Goal: Information Seeking & Learning: Find specific fact

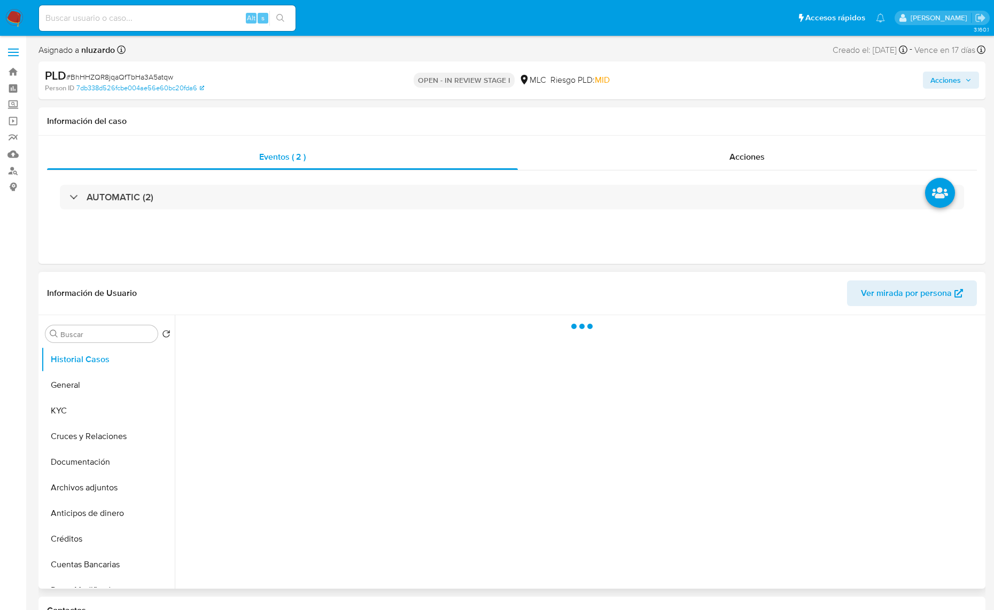
select select "10"
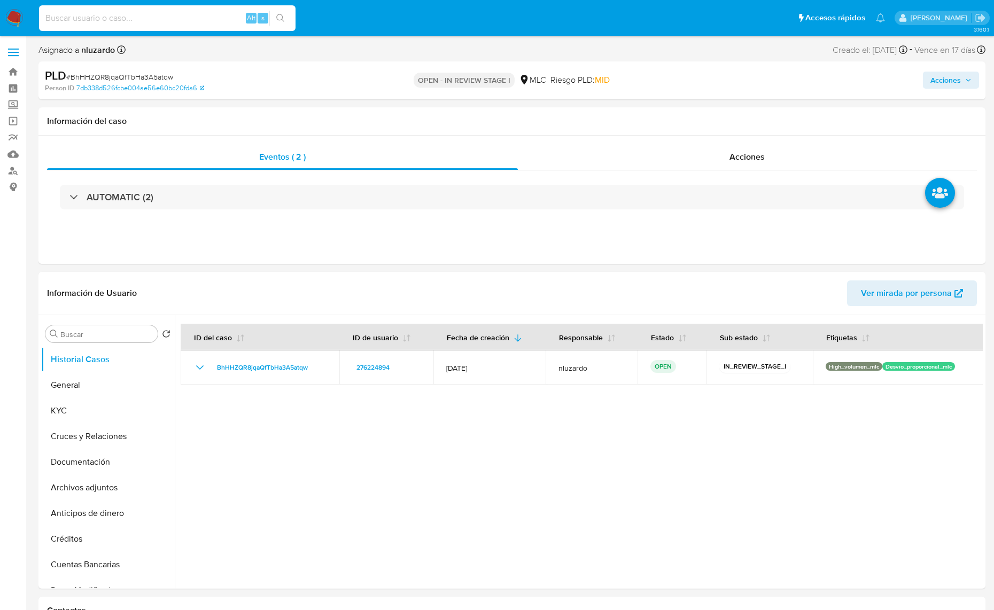
click at [122, 20] on input at bounding box center [167, 18] width 256 height 14
paste input "2465266471"
type input "2465266471"
click at [284, 19] on icon "search-icon" at bounding box center [280, 18] width 9 height 9
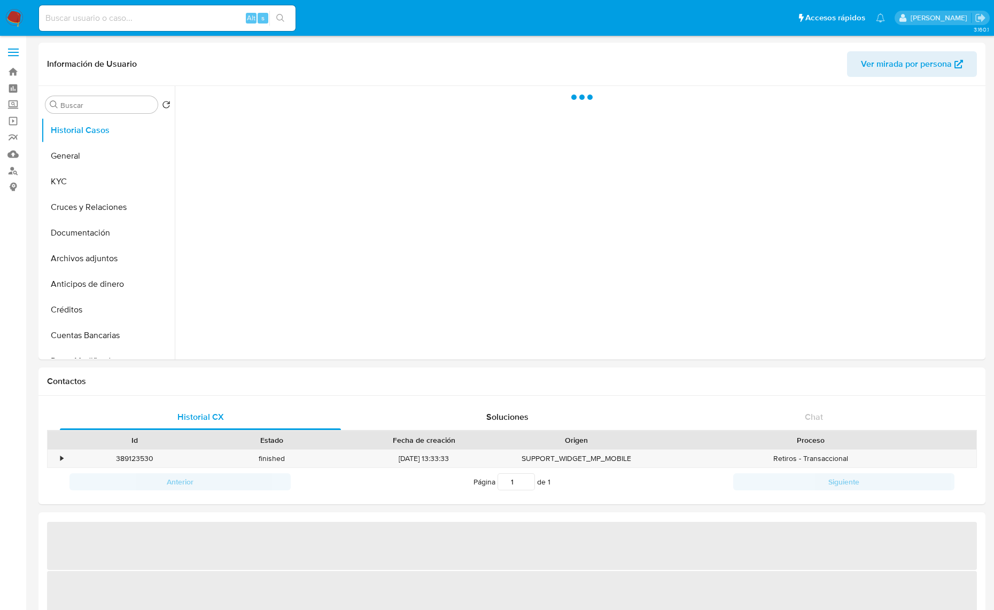
select select "10"
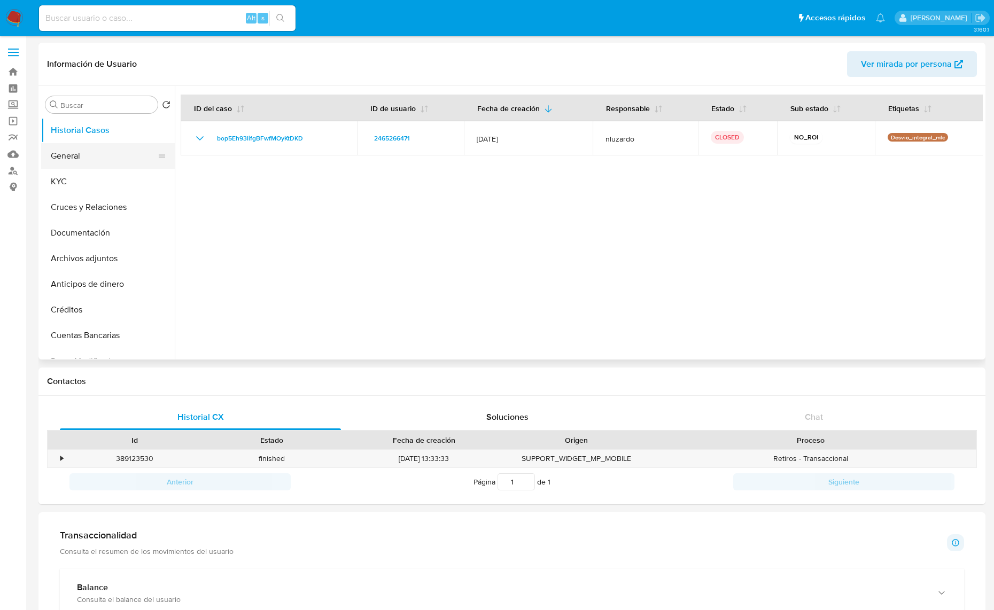
click at [97, 153] on button "General" at bounding box center [103, 156] width 125 height 26
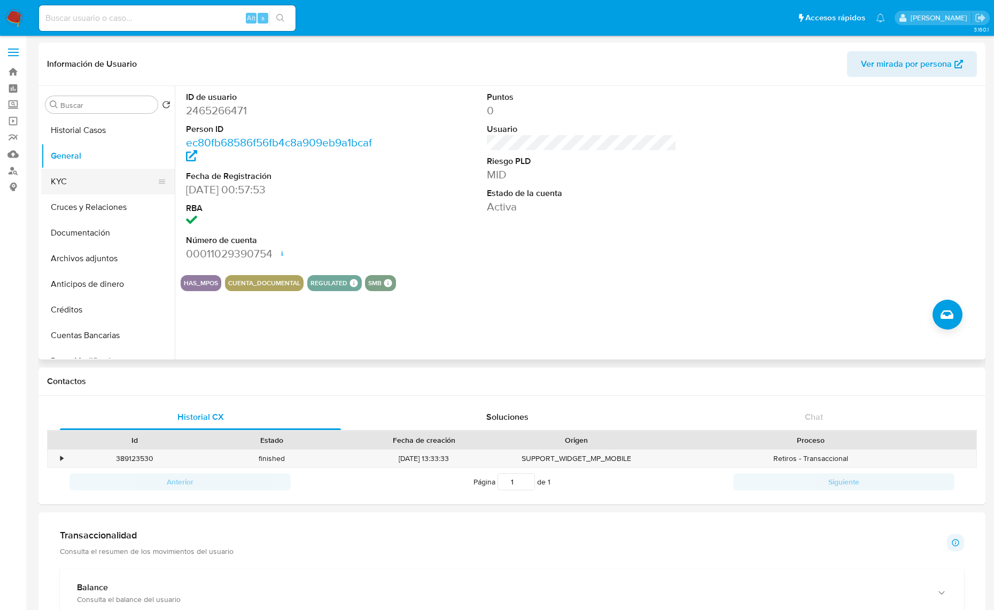
click at [98, 185] on button "KYC" at bounding box center [103, 182] width 125 height 26
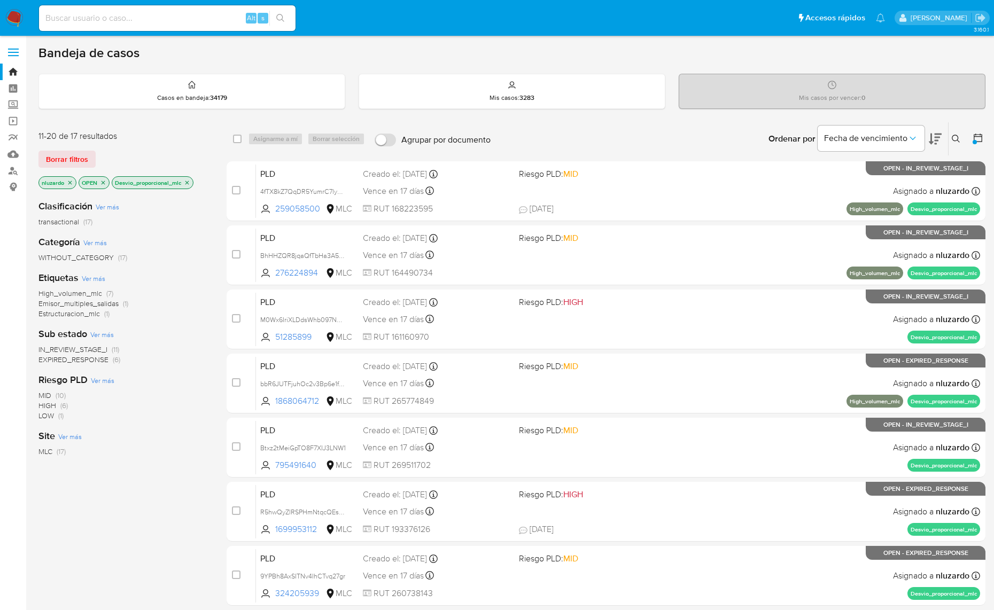
click at [190, 180] on icon "close-filter" at bounding box center [187, 183] width 6 height 6
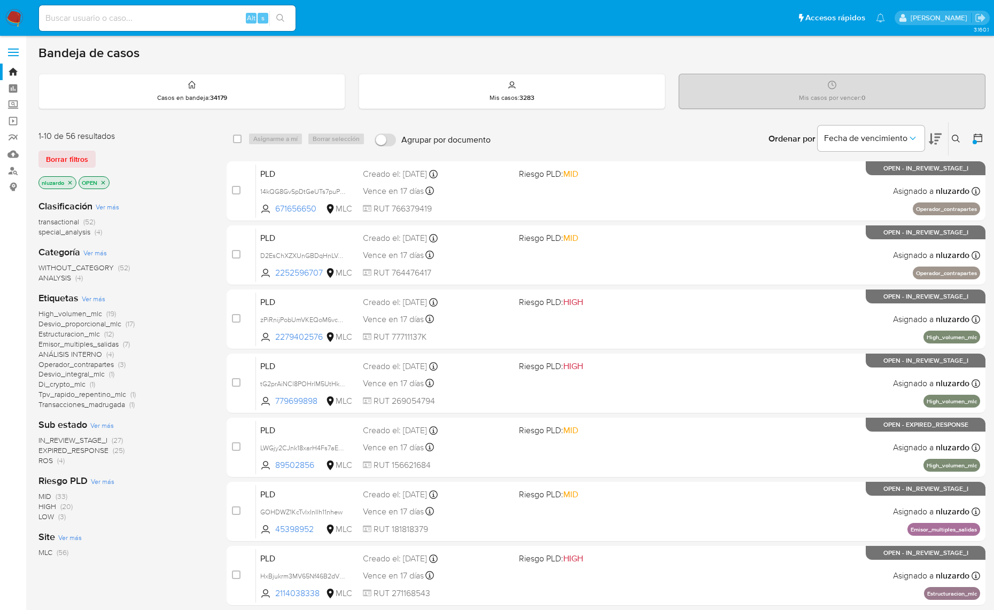
click at [63, 345] on span "Emisor_multiples_salidas" at bounding box center [78, 344] width 80 height 11
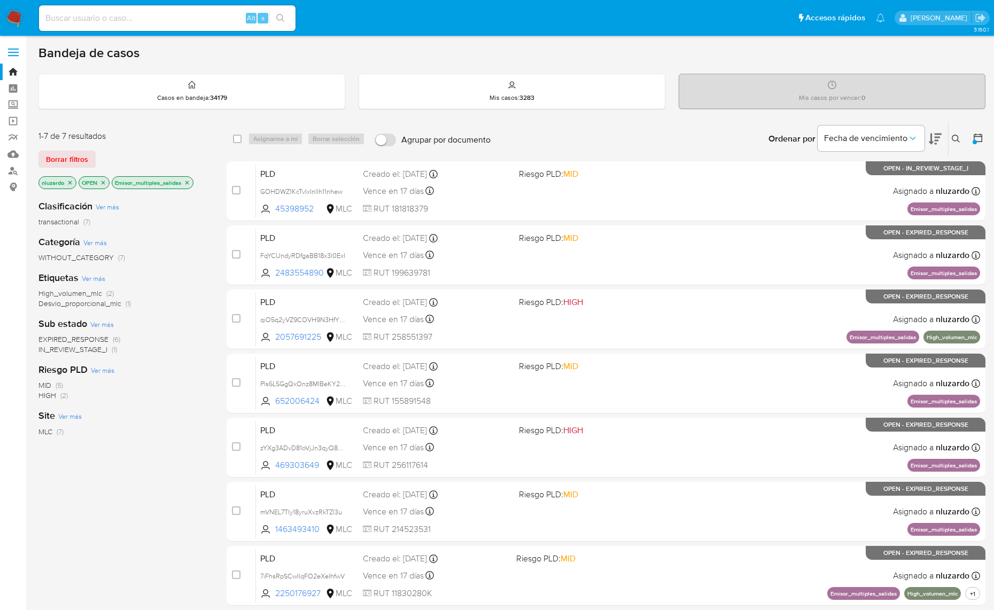
drag, startPoint x: 316, startPoint y: 214, endPoint x: 220, endPoint y: 270, distance: 111.6
click at [235, 261] on div "case-item-checkbox No es posible asignar el caso PLD GOHDWZ1KcTvlxInIlh11nhew 4…" at bounding box center [606, 383] width 759 height 445
click at [212, 274] on div "1-7 de 7 resultados Borrar filtros nluzardo OPEN Emisor_multiples_salidas Clasi…" at bounding box center [511, 383] width 947 height 523
drag, startPoint x: 307, startPoint y: 403, endPoint x: 191, endPoint y: 436, distance: 120.4
click at [220, 426] on div "1-7 de 7 resultados Borrar filtros nluzardo OPEN Emisor_multiples_salidas Clasi…" at bounding box center [511, 383] width 947 height 523
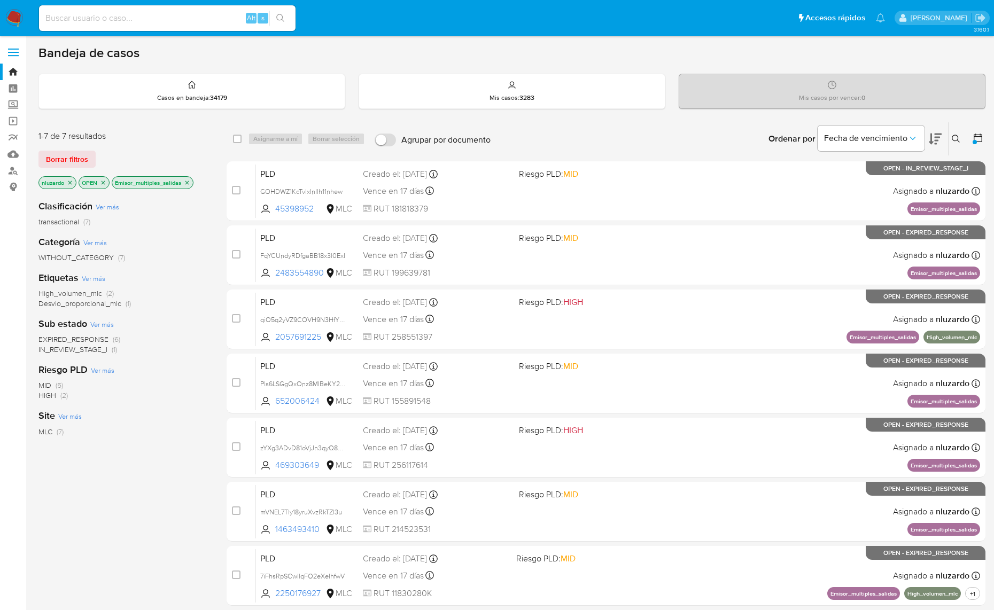
click at [163, 454] on div "Clasificación Ver más transactional (7) Categoría Ver más WITHOUT_CATEGORY (7) …" at bounding box center [123, 372] width 171 height 363
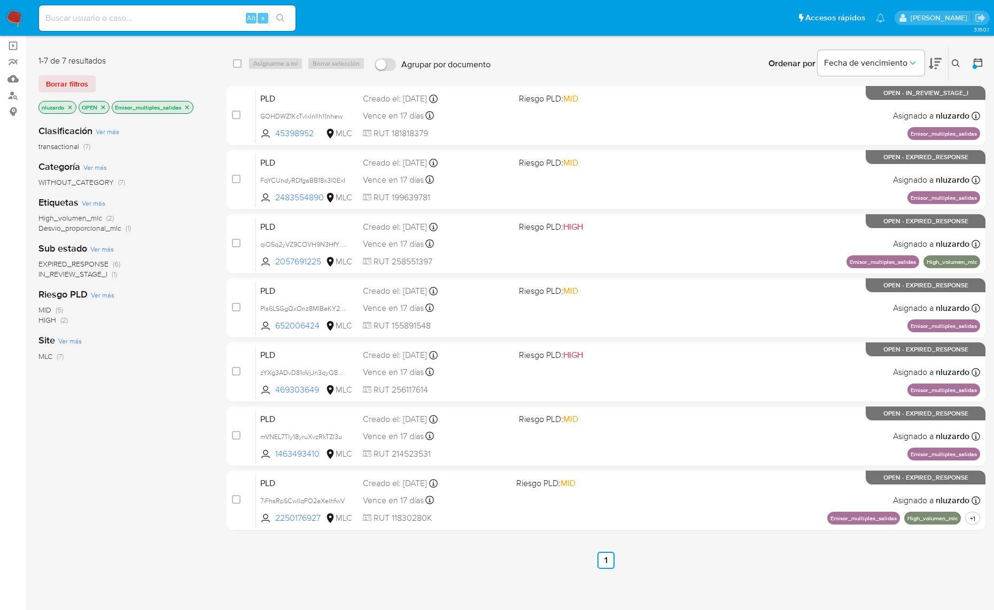
scroll to position [79, 0]
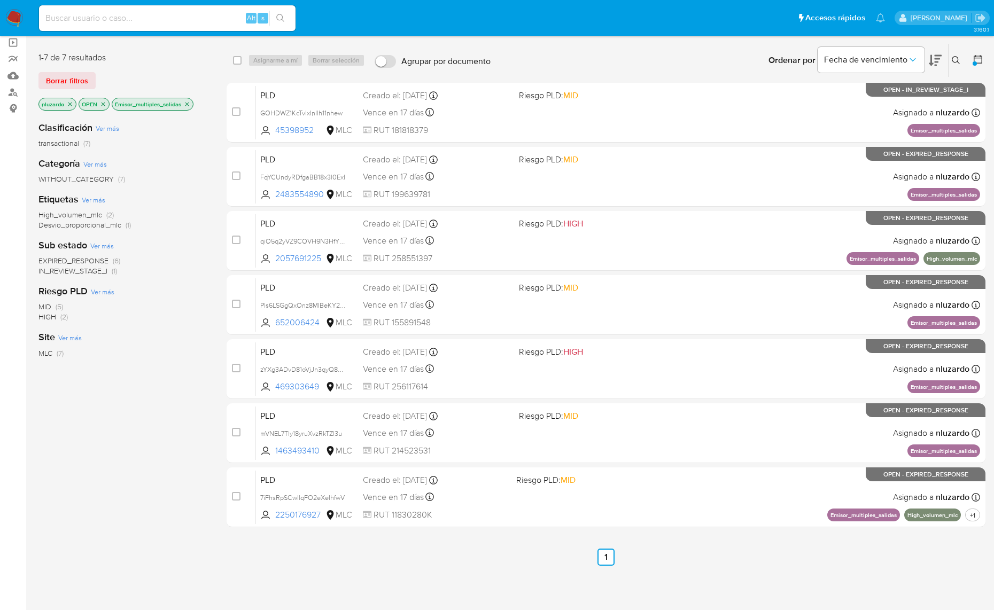
drag, startPoint x: 328, startPoint y: 447, endPoint x: 210, endPoint y: 468, distance: 119.4
click at [239, 465] on div "case-item-checkbox No es posible asignar el caso PLD GOHDWZ1KcTvlxInIlh11nhew 4…" at bounding box center [606, 305] width 759 height 445
click at [181, 472] on div "Clasificación Ver más transactional (7) Categoría Ver más WITHOUT_CATEGORY (7) …" at bounding box center [123, 294] width 171 height 363
click at [495, 565] on div "3.160.1" at bounding box center [511, 284] width 947 height 640
click at [186, 382] on div "Clasificación Ver más transactional (7) Categoría Ver más WITHOUT_CATEGORY (7) …" at bounding box center [123, 294] width 171 height 363
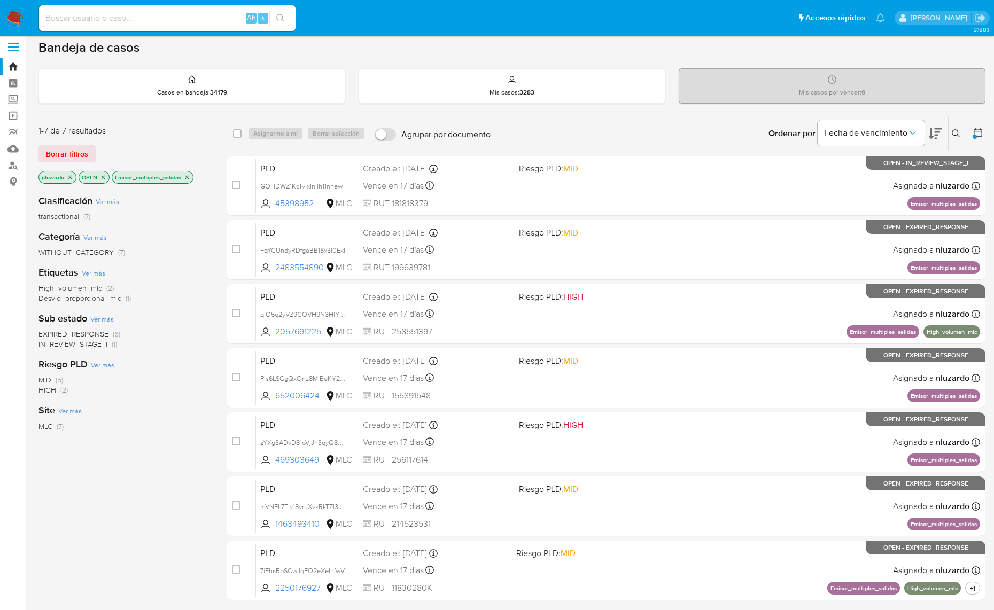
scroll to position [0, 0]
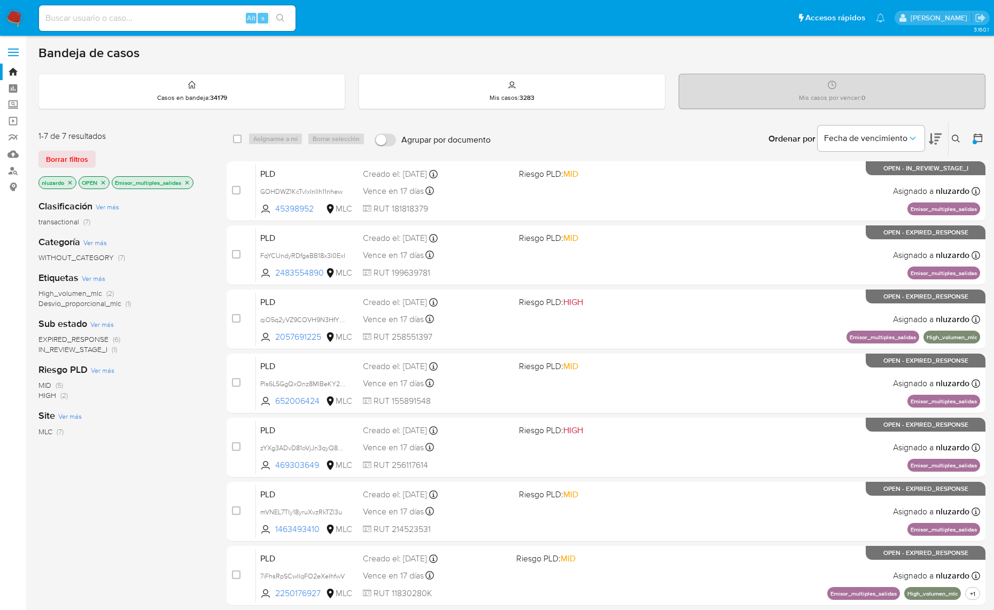
click at [157, 247] on div "Categoría Ver más WITHOUT_CATEGORY (7)" at bounding box center [123, 249] width 171 height 27
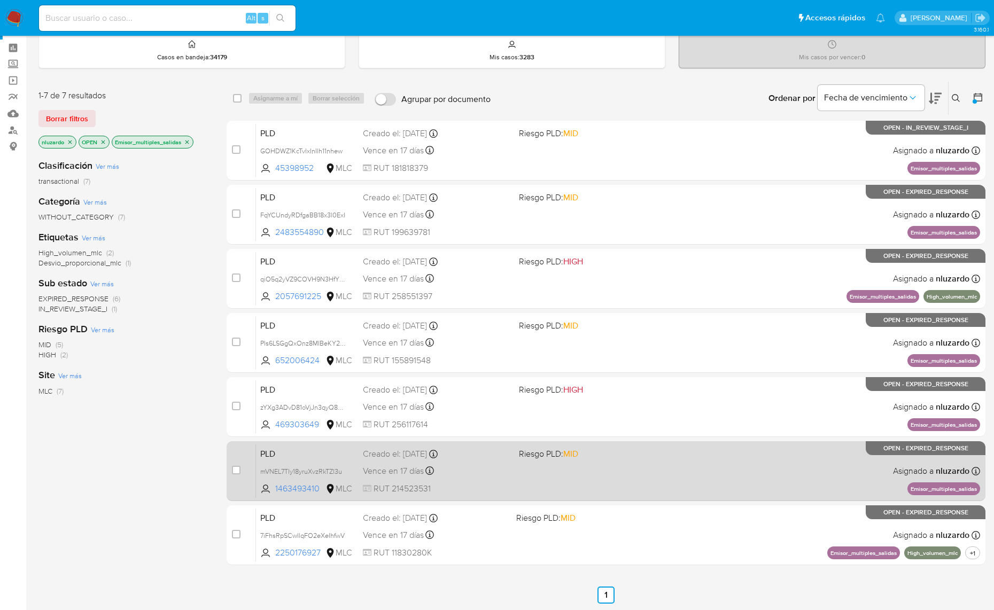
scroll to position [79, 0]
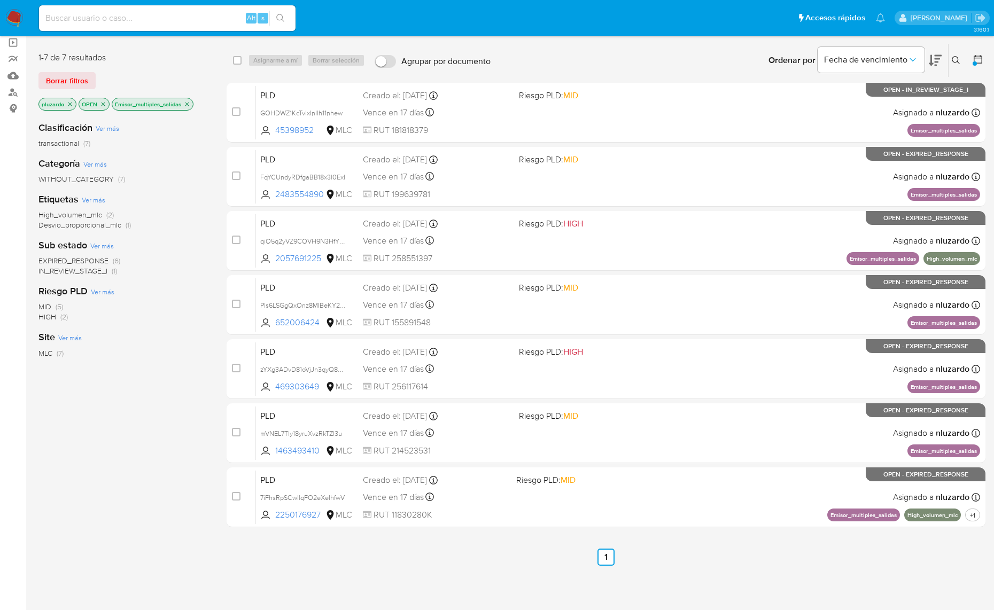
drag, startPoint x: 588, startPoint y: 570, endPoint x: 644, endPoint y: 549, distance: 59.8
click at [644, 551] on div "3.160.1" at bounding box center [511, 284] width 947 height 640
click at [644, 549] on ul "Anterior 1 Siguiente" at bounding box center [606, 557] width 759 height 17
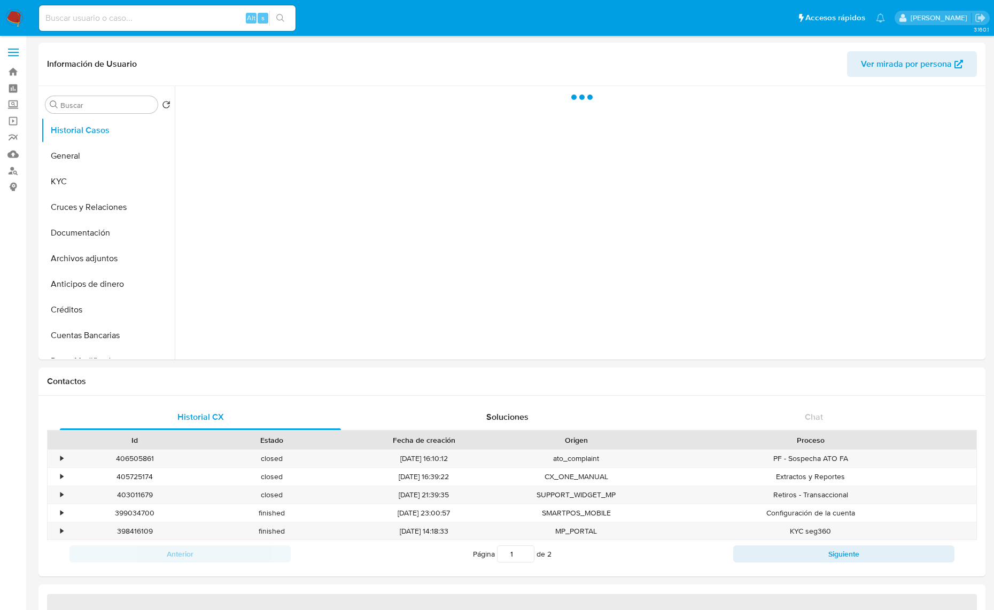
select select "10"
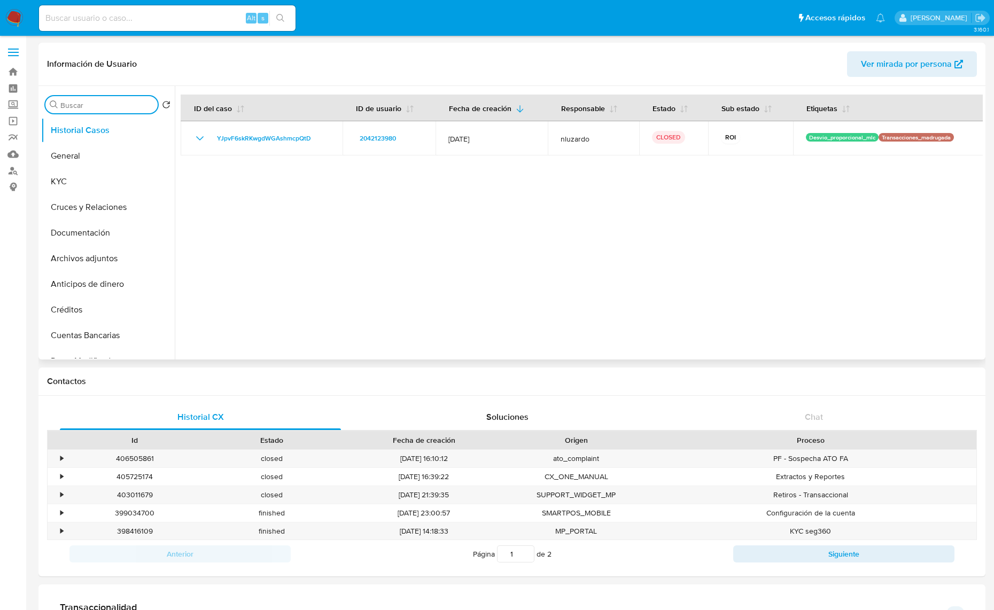
click at [99, 108] on input "Buscar" at bounding box center [106, 105] width 93 height 10
type input "res"
click at [99, 144] on button "Restricciones Nuevo Mundo" at bounding box center [103, 156] width 125 height 26
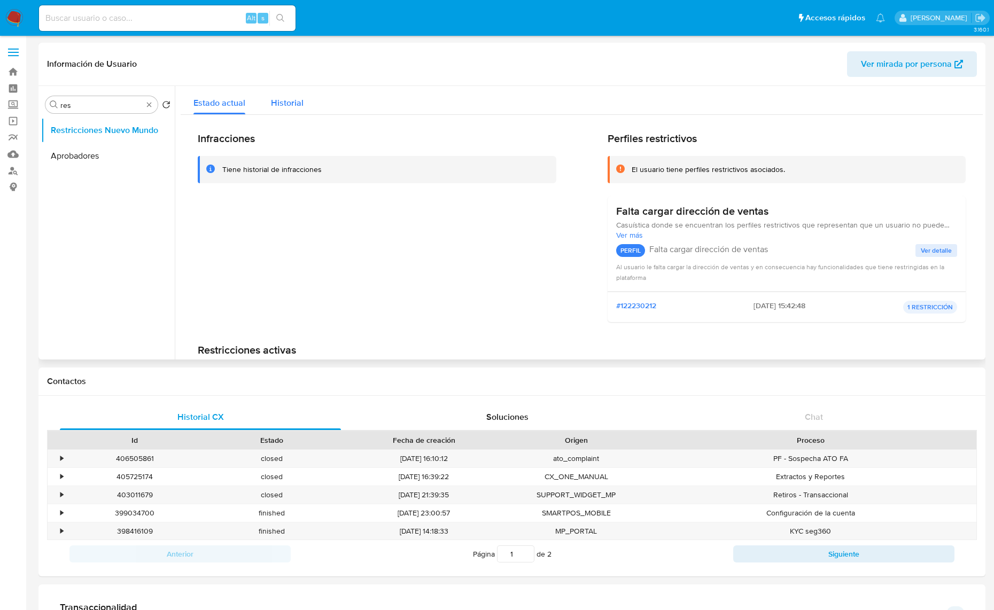
click at [282, 111] on div "Historial" at bounding box center [287, 100] width 33 height 28
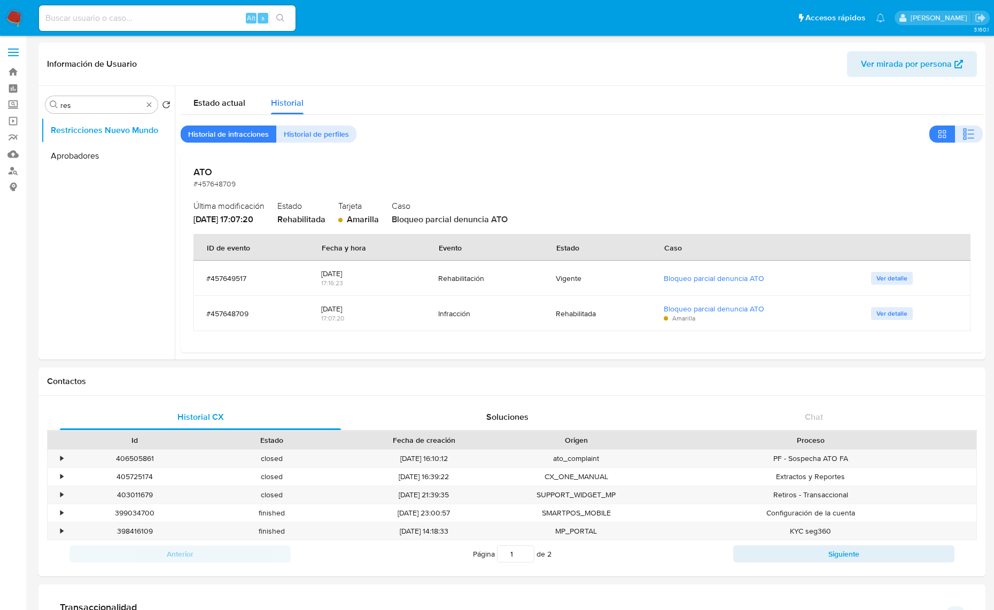
click at [103, 2] on nav "Pausado Ver notificaciones Alt s Accesos rápidos Presiona las siguientes teclas…" at bounding box center [497, 18] width 994 height 36
click at [107, 12] on input at bounding box center [167, 18] width 256 height 14
paste input "259058500"
type input "259058500"
click at [281, 17] on icon "search-icon" at bounding box center [280, 18] width 9 height 9
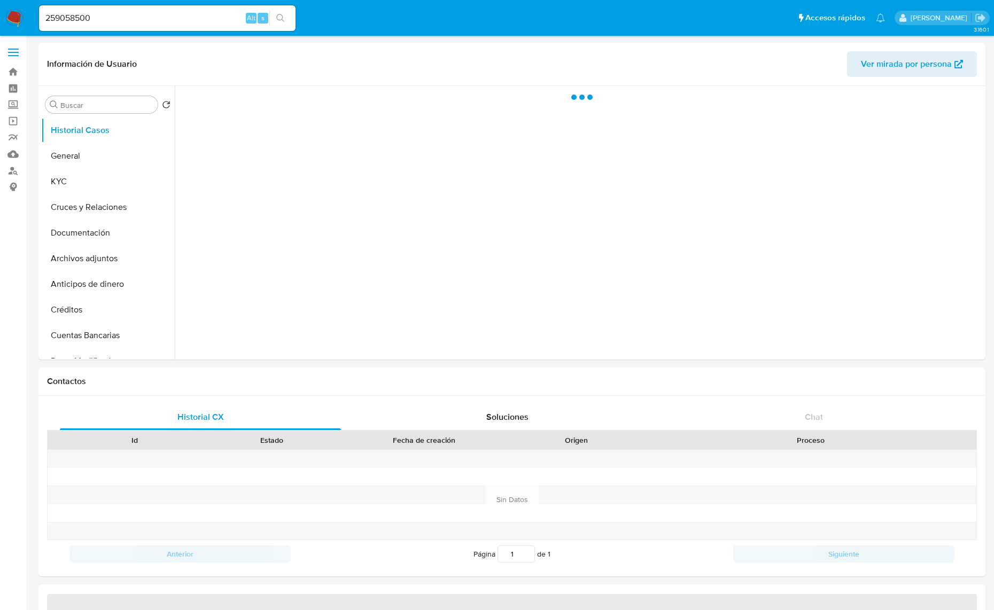
select select "10"
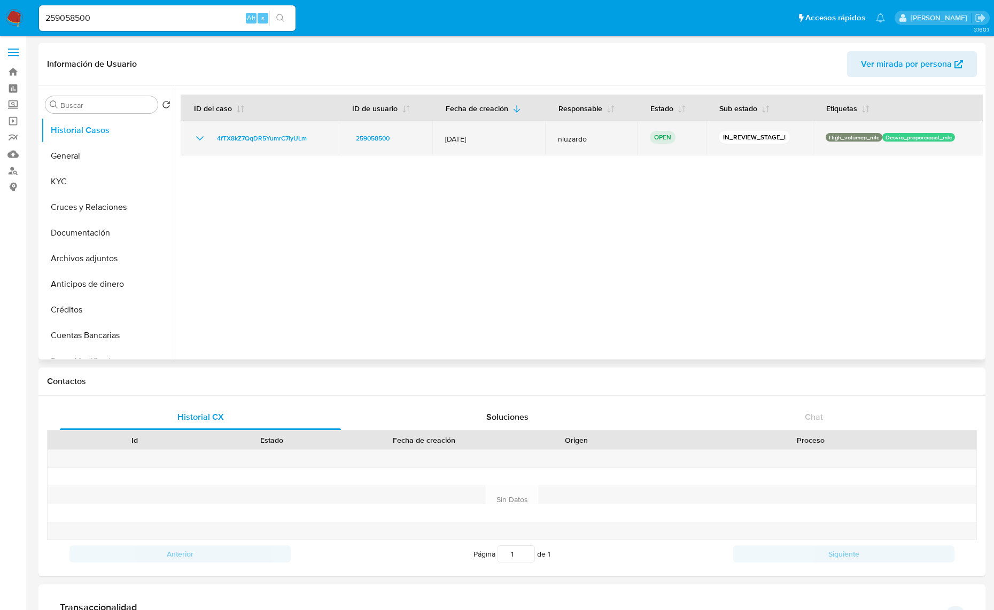
click at [913, 138] on p "Desvio_proporcional_mlc" at bounding box center [918, 137] width 73 height 9
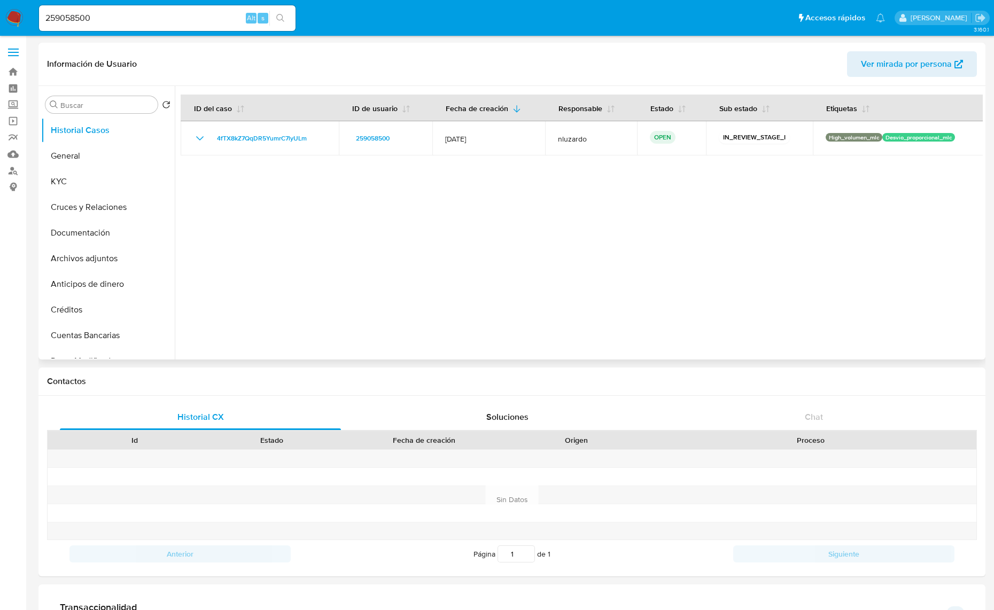
click at [888, 198] on div at bounding box center [579, 223] width 808 height 274
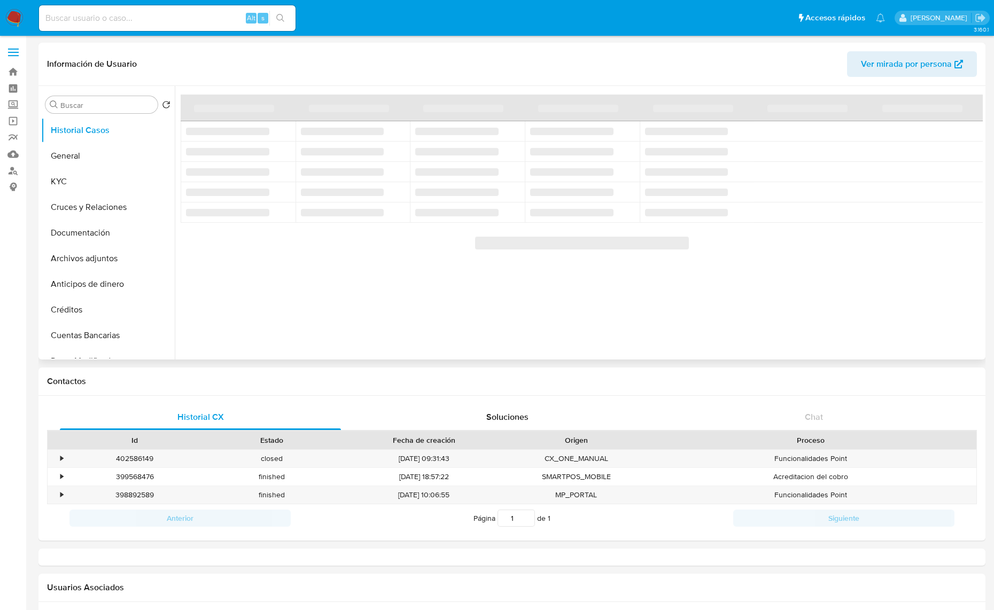
select select "10"
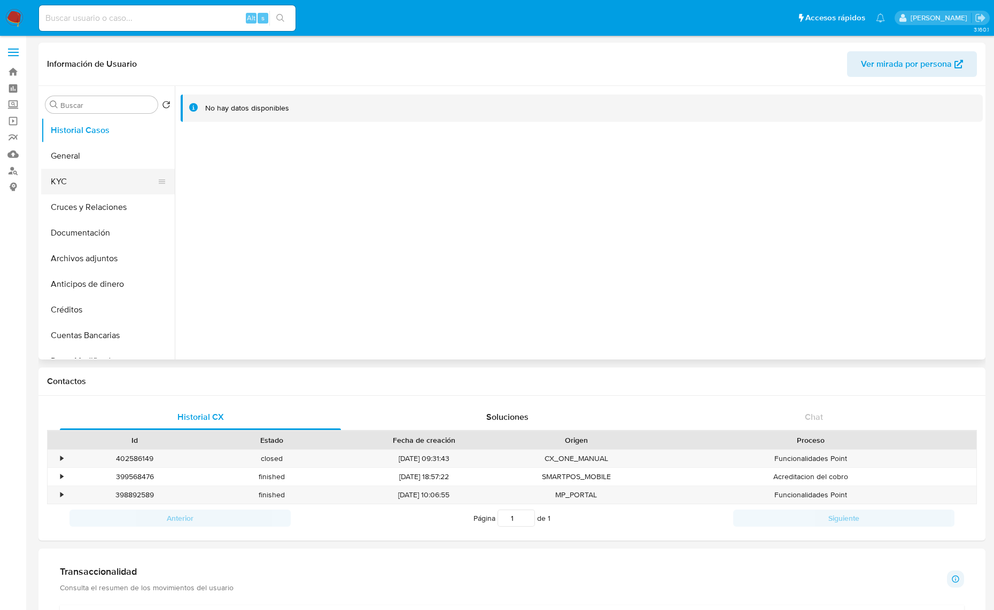
click at [51, 174] on button "KYC" at bounding box center [103, 182] width 125 height 26
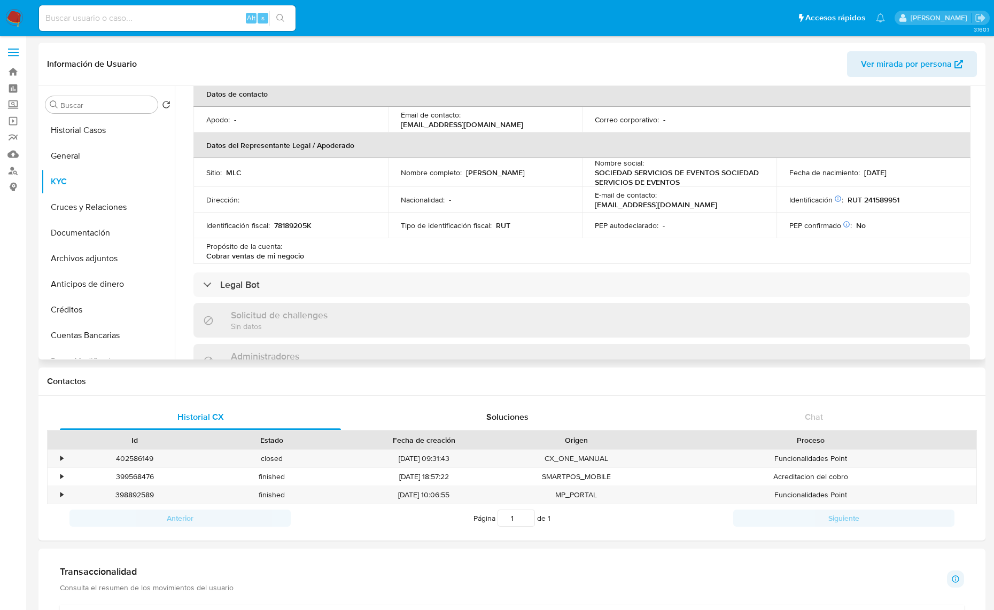
scroll to position [241, 0]
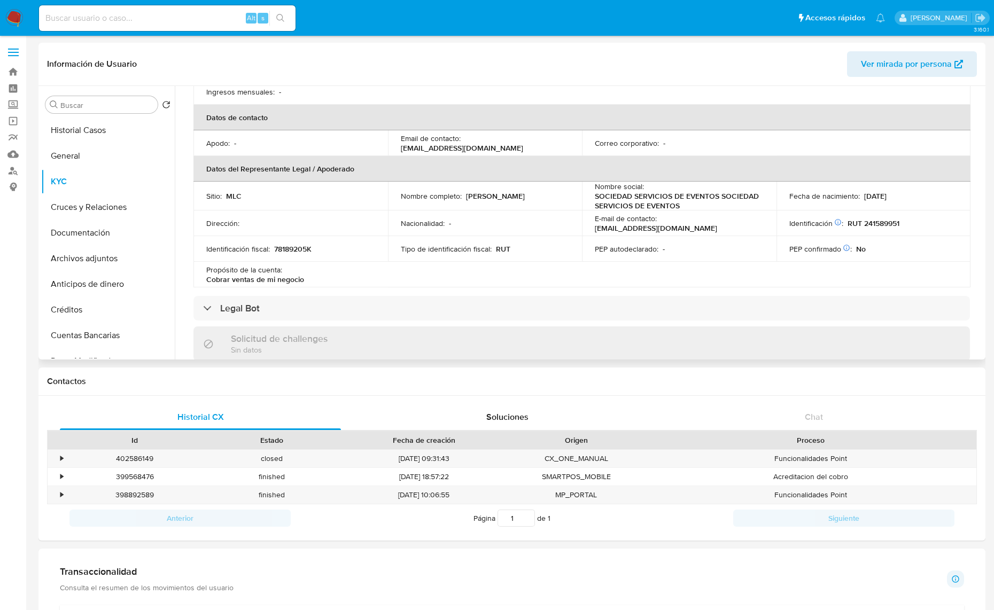
click at [466, 201] on p "[PERSON_NAME]" at bounding box center [495, 196] width 59 height 10
click at [449, 206] on td "Nombre completo : [PERSON_NAME]" at bounding box center [485, 196] width 194 height 29
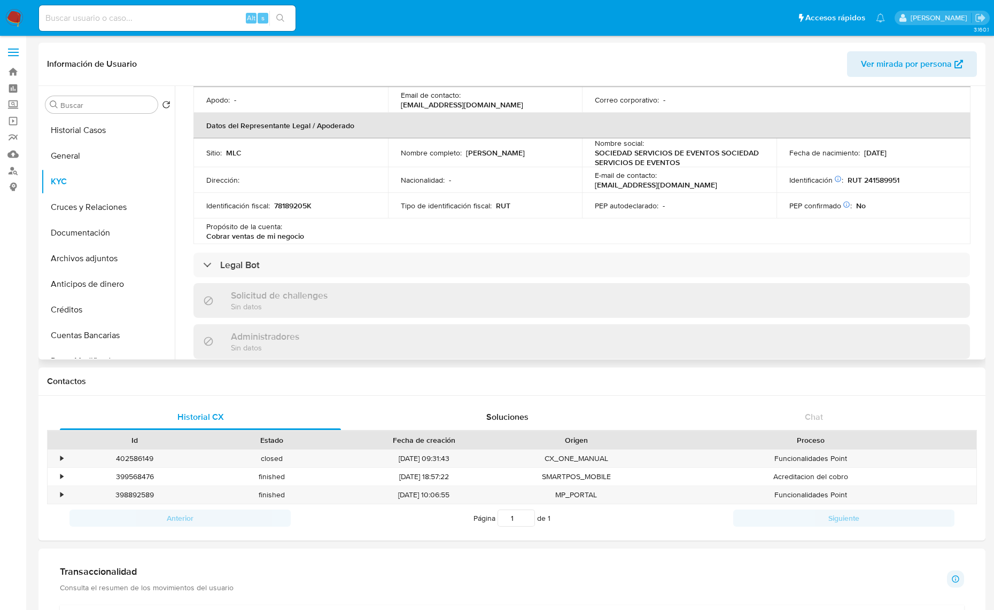
scroll to position [308, 0]
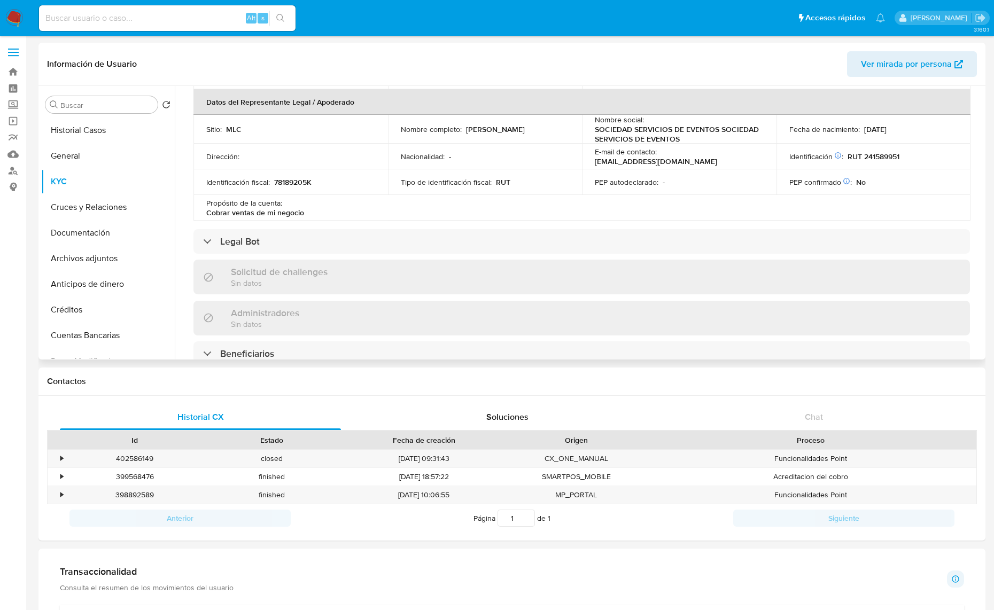
click at [865, 159] on p "RUT 241589951" at bounding box center [873, 157] width 52 height 10
copy p "241589951"
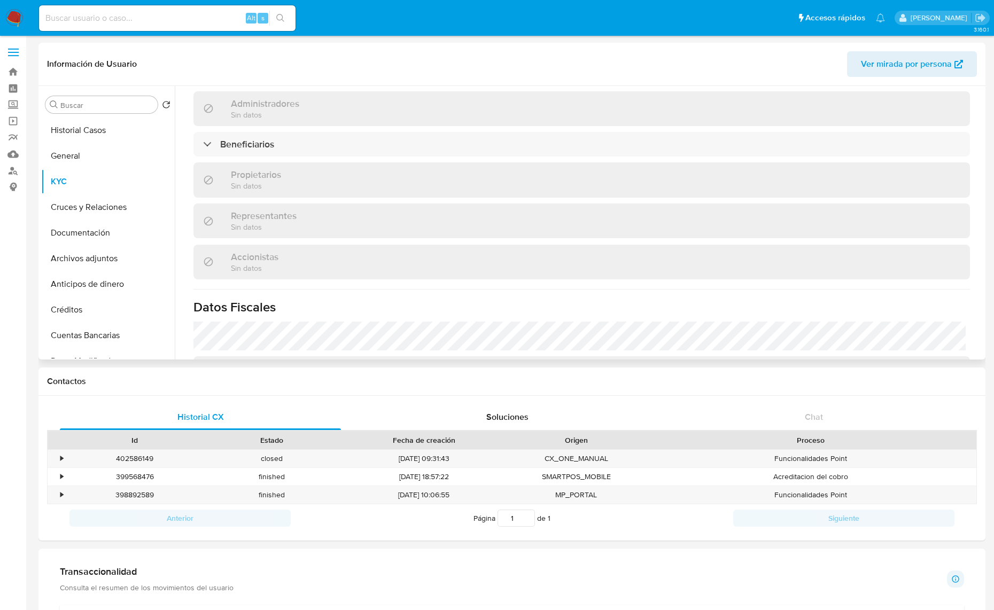
scroll to position [708, 0]
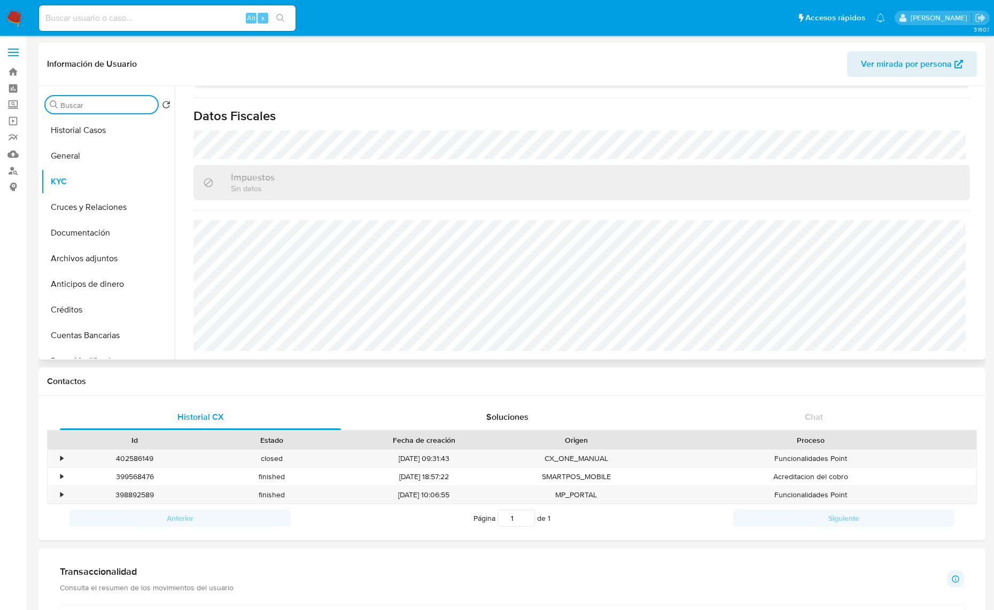
click at [111, 108] on input "Buscar" at bounding box center [106, 105] width 93 height 10
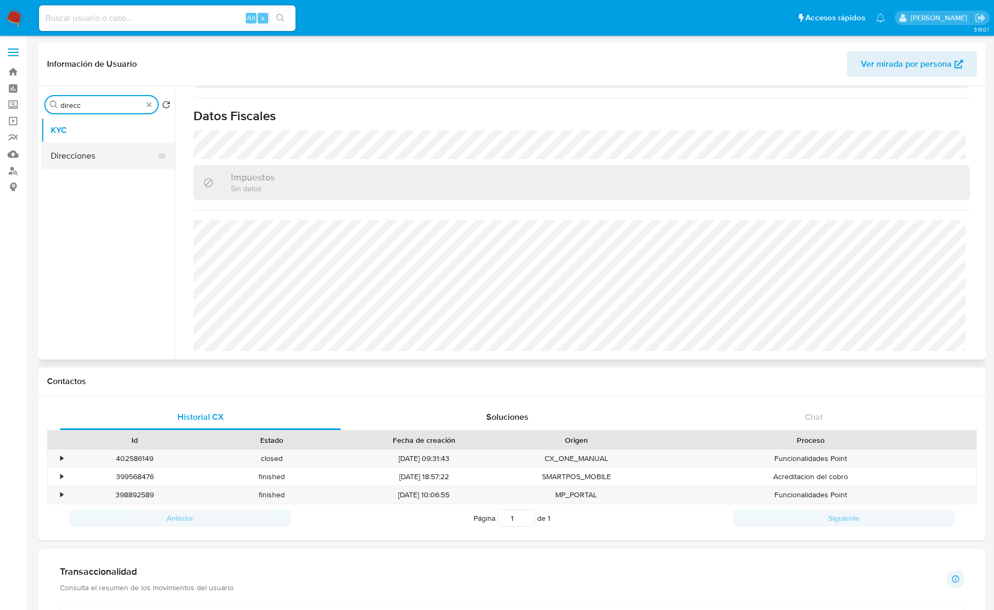
type input "direcc"
click at [68, 157] on button "Direcciones" at bounding box center [103, 156] width 125 height 26
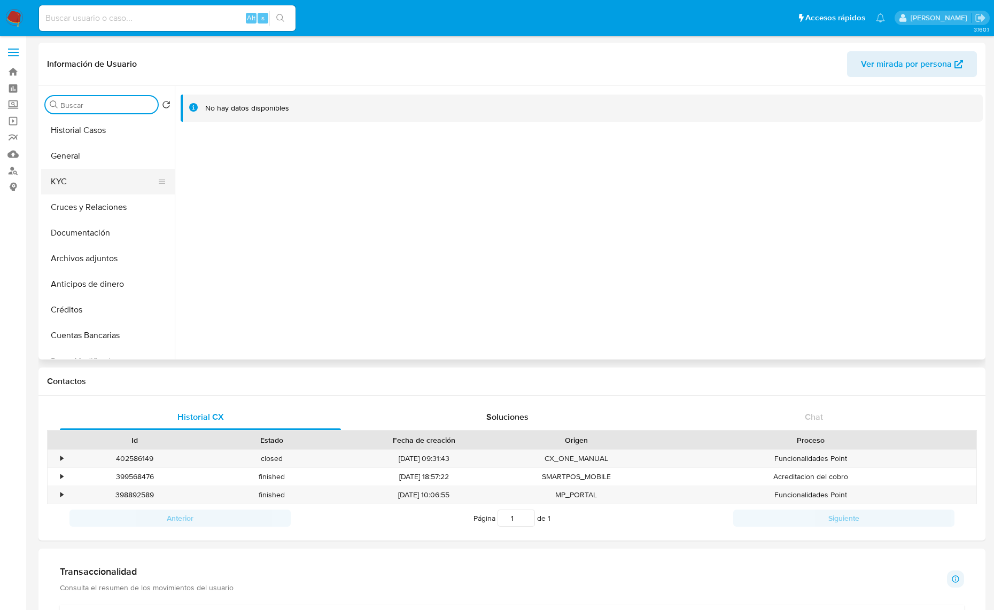
click at [97, 192] on button "KYC" at bounding box center [103, 182] width 125 height 26
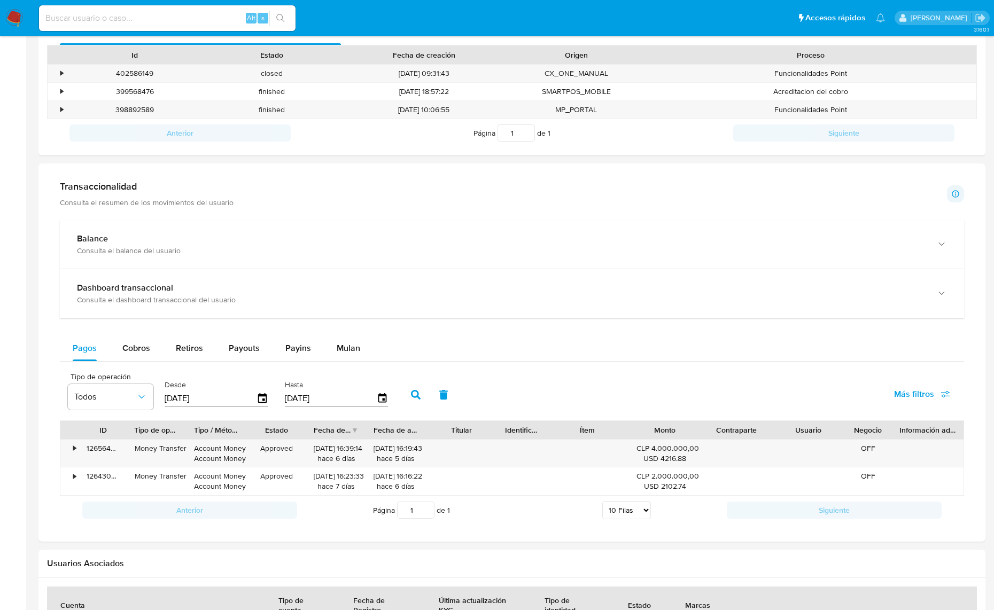
scroll to position [547, 0]
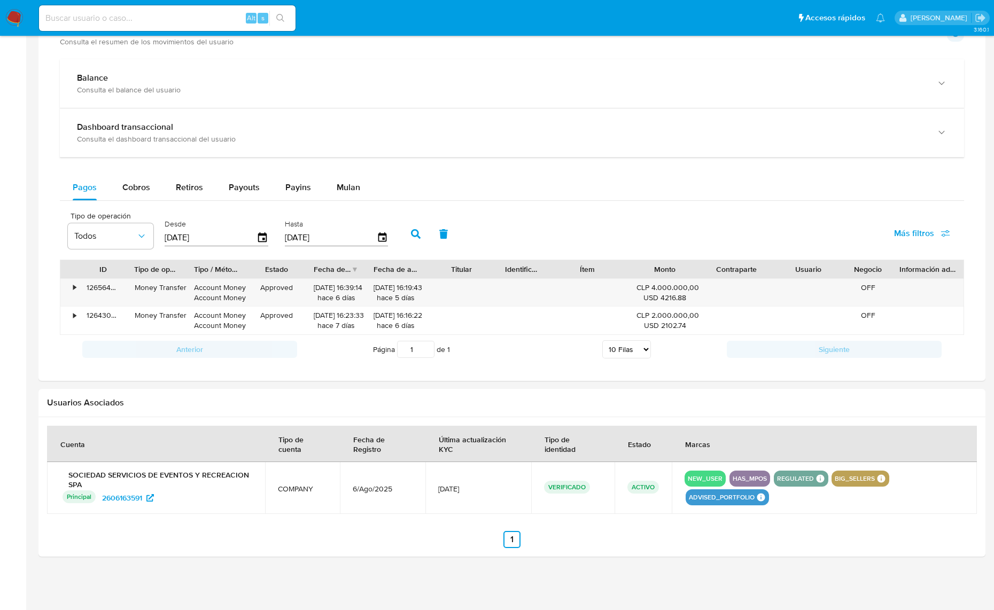
click at [204, 477] on p "SOCIEDAD SERVICIOS DE EVENTOS Y RECREACION SPA" at bounding box center [156, 479] width 192 height 19
click at [225, 544] on ul "Anterior 1 Siguiente" at bounding box center [512, 539] width 930 height 17
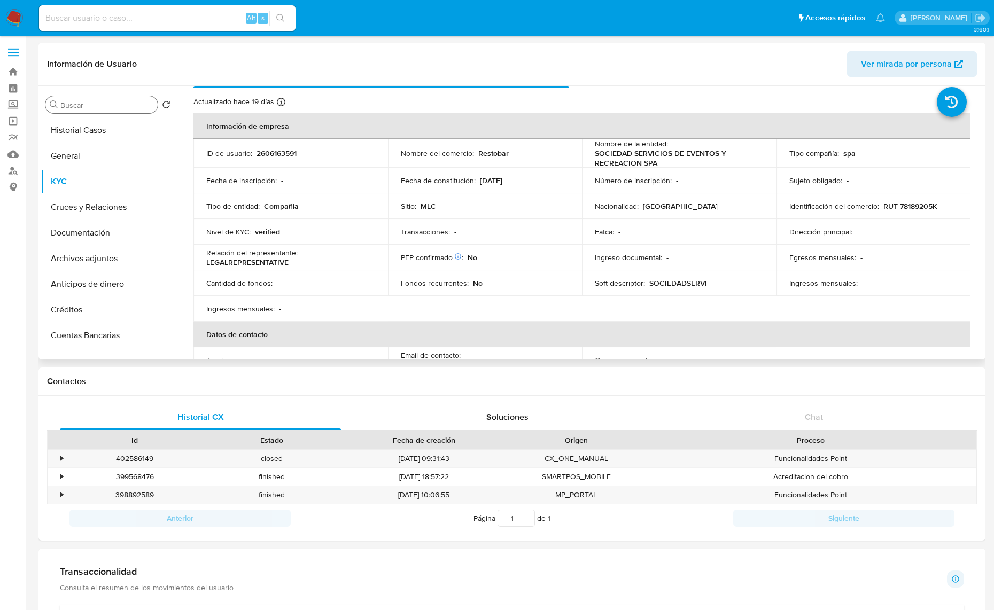
scroll to position [0, 0]
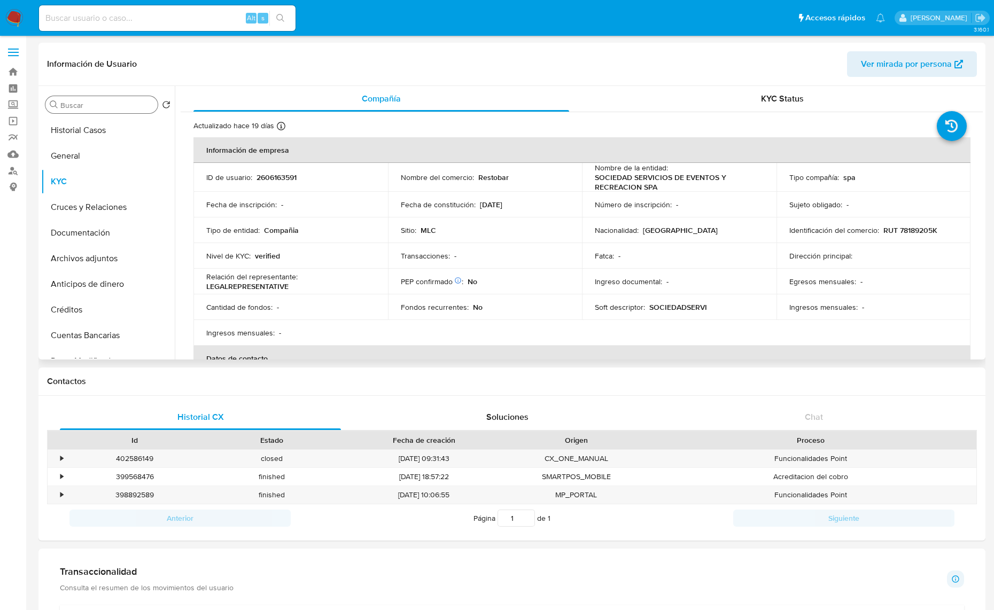
click at [904, 227] on p "RUT 78189205K" at bounding box center [910, 230] width 54 height 10
copy p "78189205K"
click at [924, 233] on p "RUT 78189205K" at bounding box center [910, 230] width 54 height 10
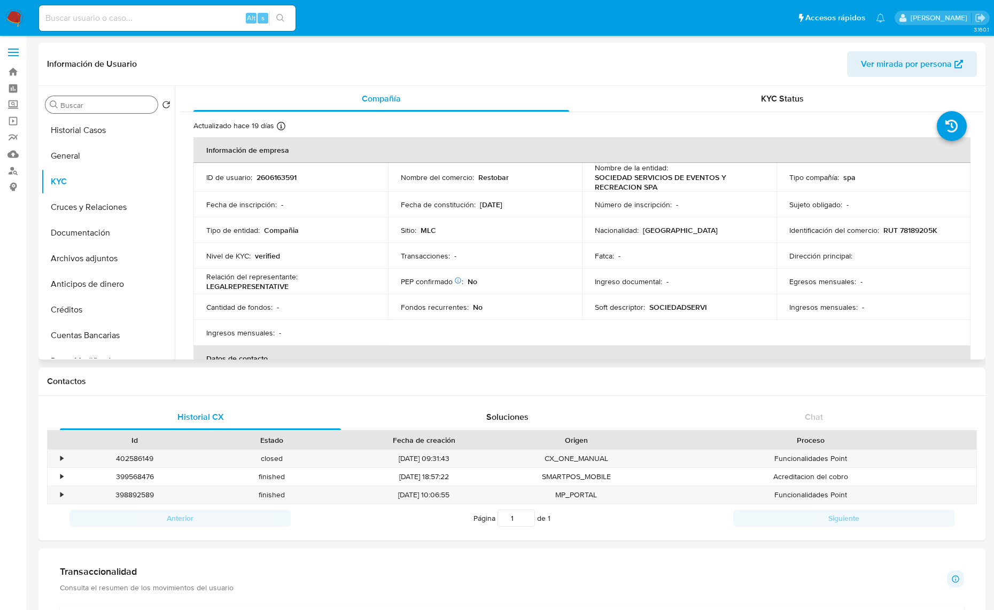
click at [916, 236] on td "Identificación del comercio : RUT 78189205K" at bounding box center [873, 230] width 194 height 26
click at [916, 235] on p "RUT 78189205K" at bounding box center [910, 230] width 54 height 10
copy p "78189205K"
drag, startPoint x: 108, startPoint y: 151, endPoint x: 99, endPoint y: 134, distance: 19.4
click at [108, 151] on button "General" at bounding box center [108, 156] width 134 height 26
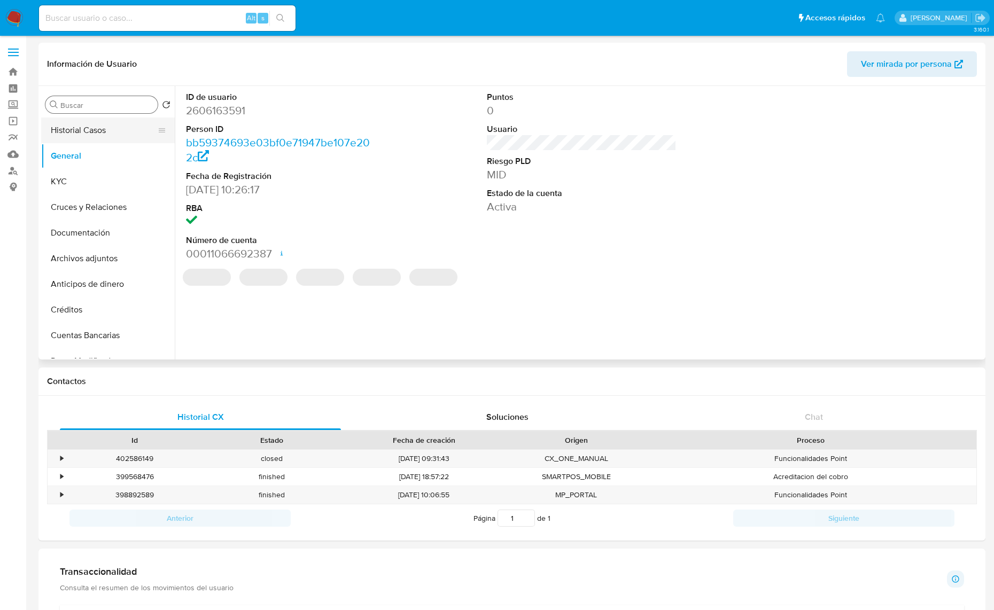
click at [94, 121] on button "Historial Casos" at bounding box center [103, 131] width 125 height 26
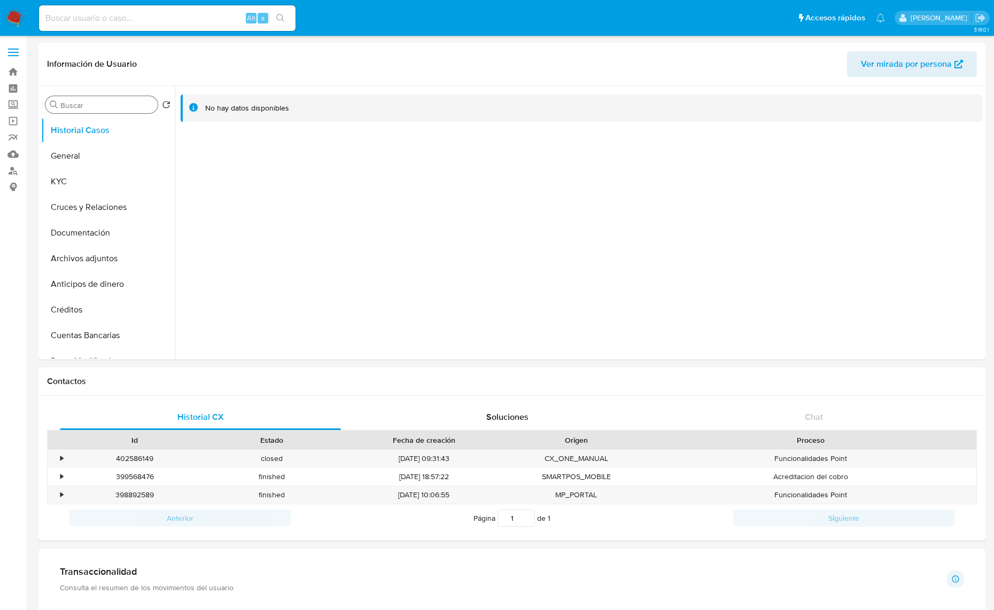
click at [92, 111] on div "Buscar" at bounding box center [101, 104] width 112 height 17
click at [92, 106] on input "Buscar" at bounding box center [106, 105] width 93 height 10
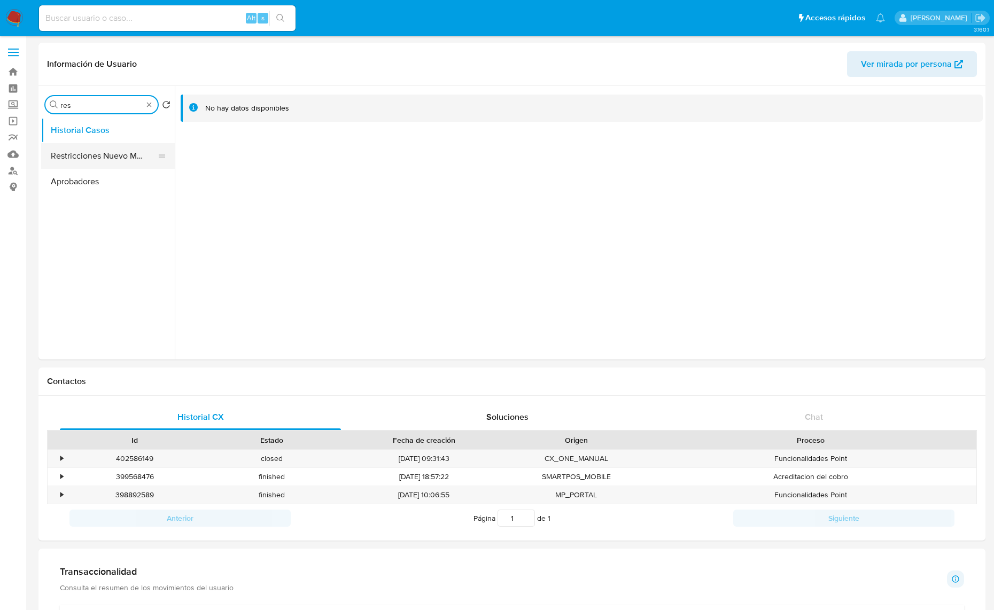
type input "res"
click at [95, 159] on button "Restricciones Nuevo Mundo" at bounding box center [103, 156] width 125 height 26
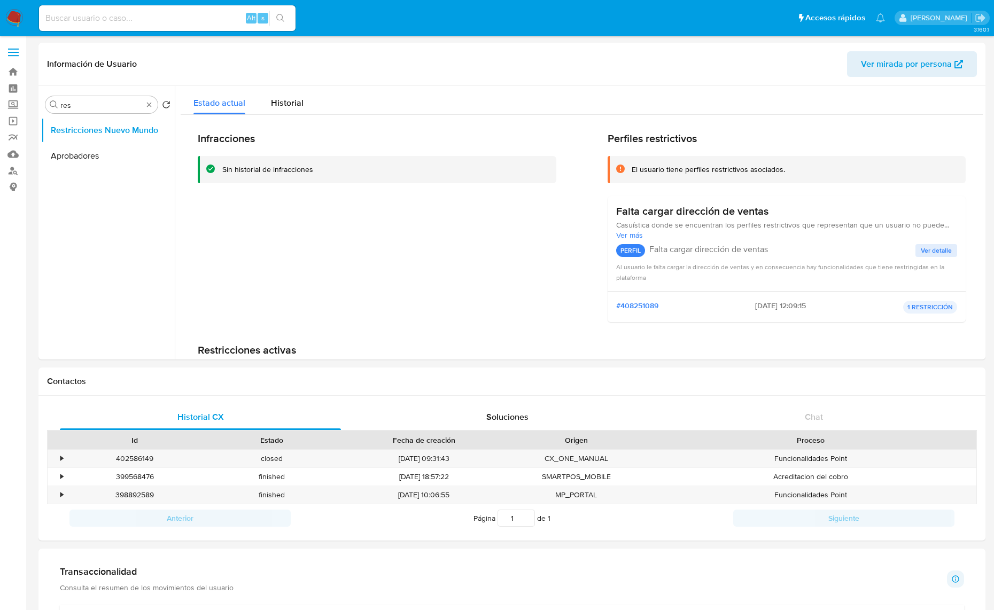
click at [926, 311] on p "1 RESTRICCIÓN" at bounding box center [930, 307] width 54 height 13
click at [653, 299] on div "#408251089 [DATE] 12:09:15 1 RESTRICCIÓN" at bounding box center [787, 307] width 359 height 30
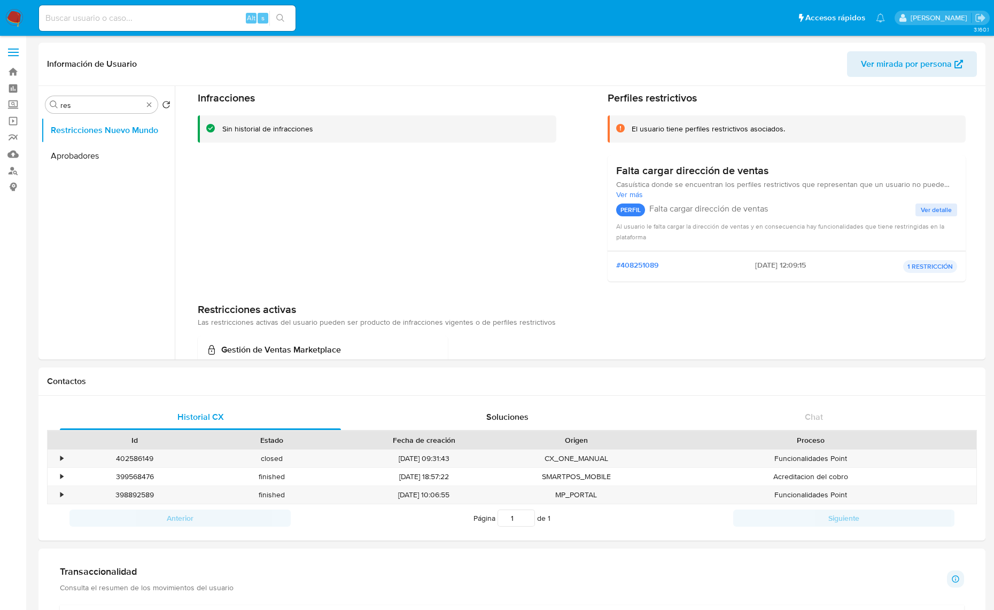
scroll to position [17, 0]
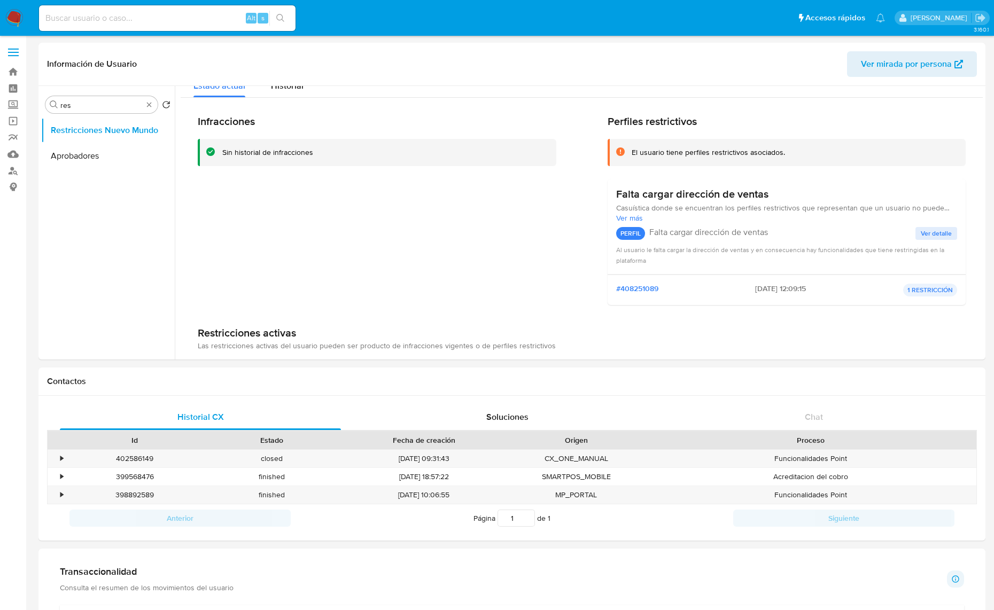
click at [939, 237] on span "Ver detalle" at bounding box center [936, 233] width 31 height 11
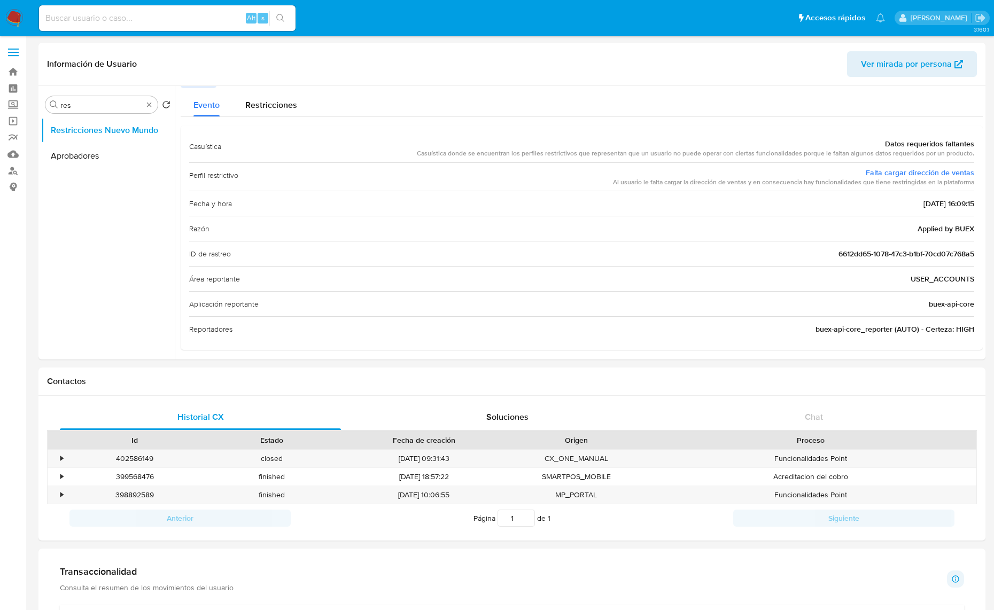
scroll to position [20, 0]
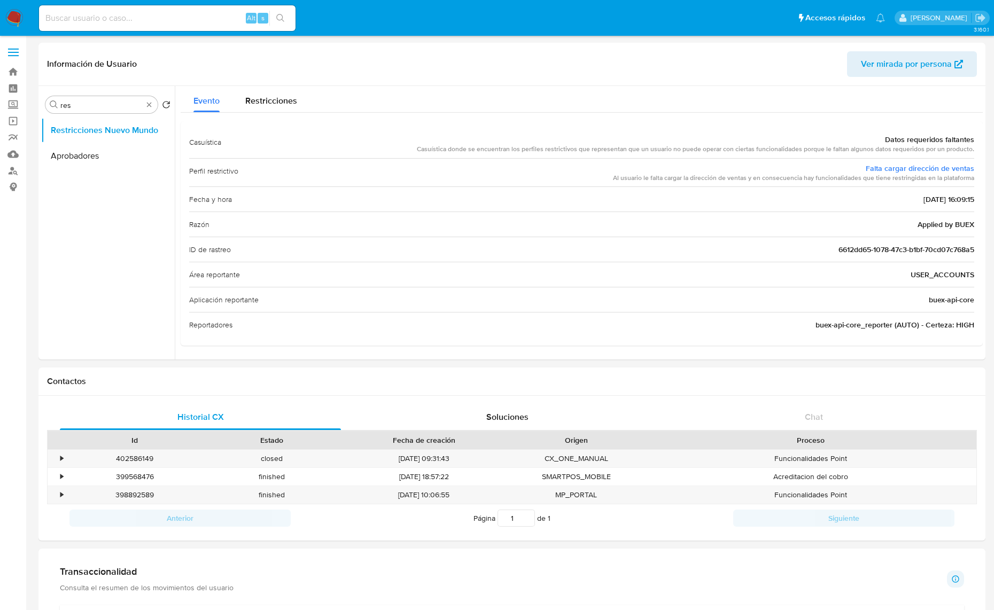
click at [444, 152] on div "Casuística donde se encuentran los perfiles restrictivos que representan que un…" at bounding box center [695, 149] width 557 height 9
click at [873, 167] on link "Falta cargar dirección de ventas" at bounding box center [920, 168] width 108 height 11
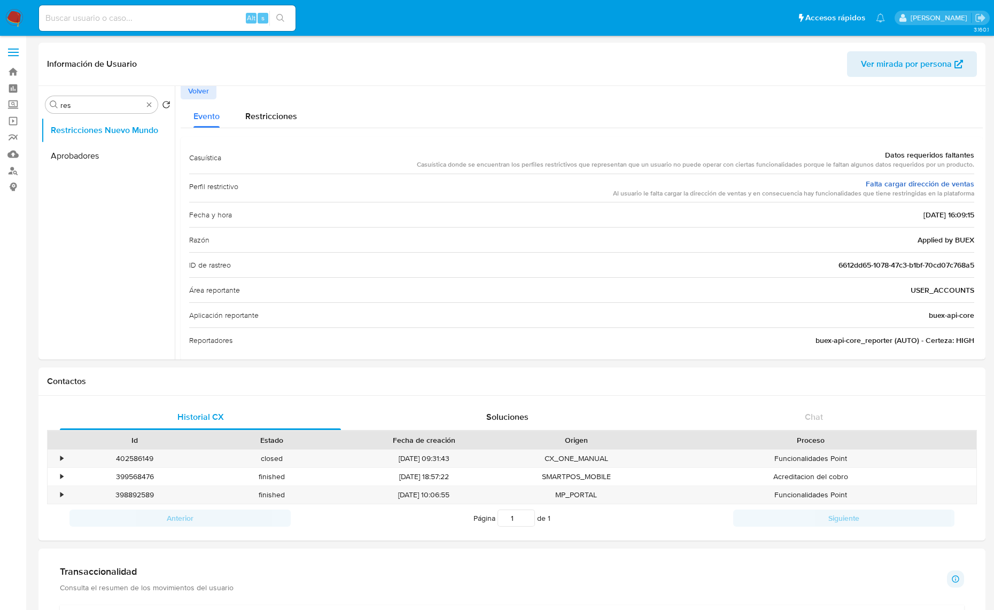
scroll to position [0, 0]
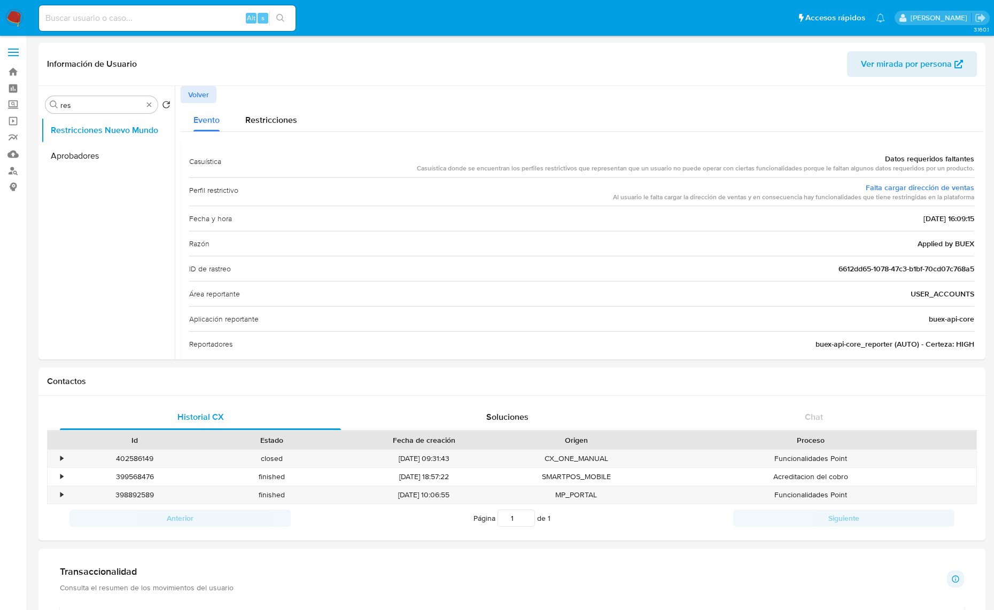
click at [891, 157] on div "Datos requeridos faltantes" at bounding box center [695, 158] width 557 height 11
click at [826, 164] on div "Casuística donde se encuentran los perfiles restrictivos que representan que un…" at bounding box center [695, 168] width 557 height 9
click at [264, 105] on div "Restricciones" at bounding box center [271, 117] width 52 height 28
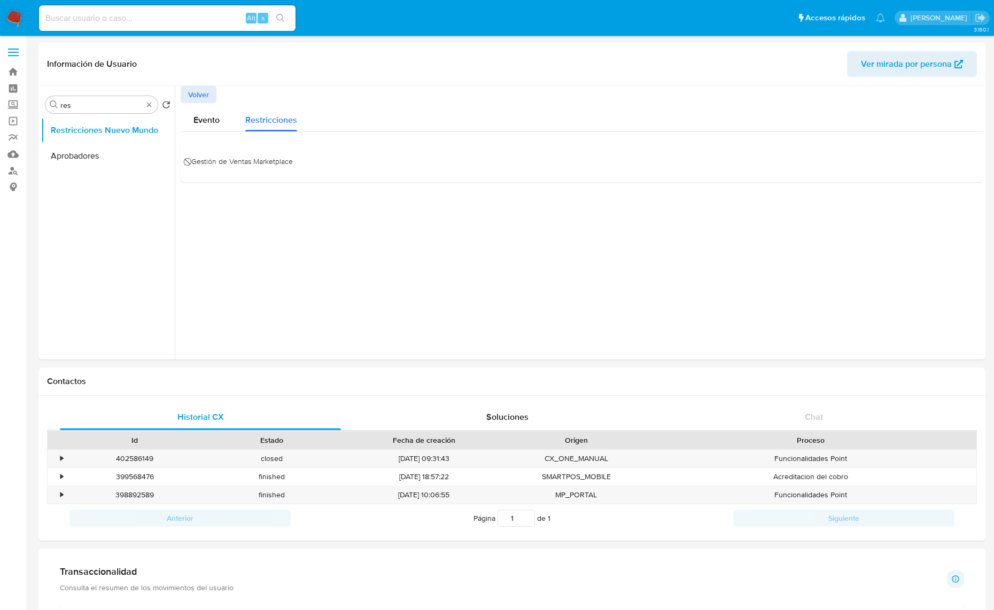
click at [197, 157] on span "⃠ Gestión de Ventas Marketplace" at bounding box center [241, 161] width 104 height 16
click at [204, 127] on div "Evento" at bounding box center [206, 117] width 26 height 28
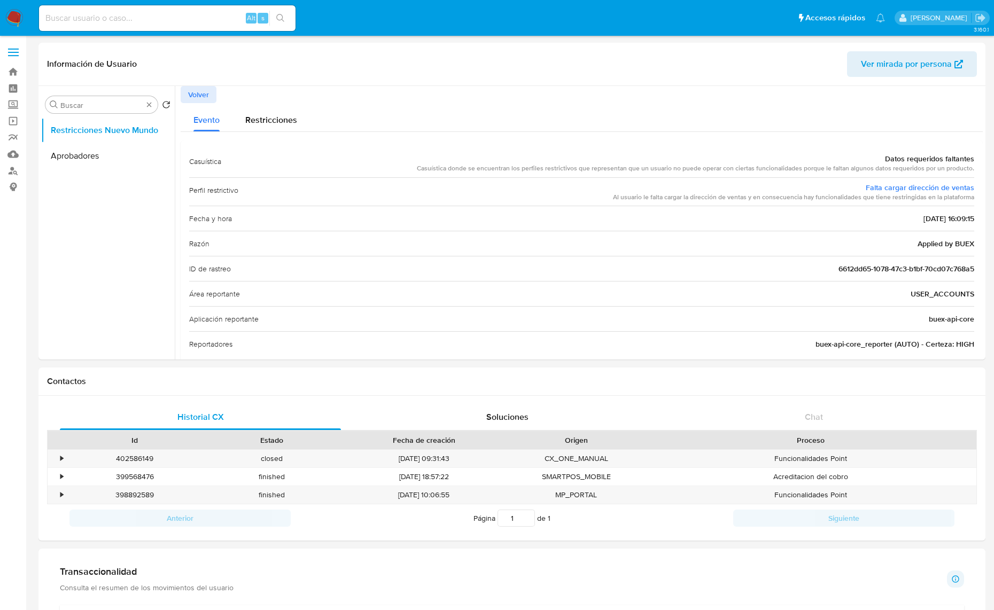
drag, startPoint x: 151, startPoint y: 105, endPoint x: 145, endPoint y: 114, distance: 11.1
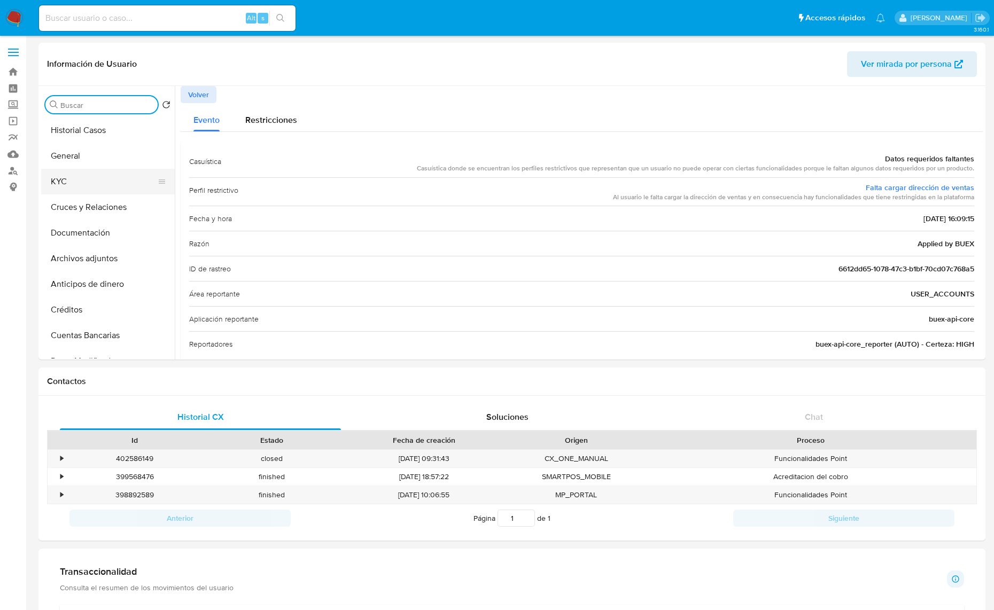
click at [92, 184] on button "KYC" at bounding box center [103, 182] width 125 height 26
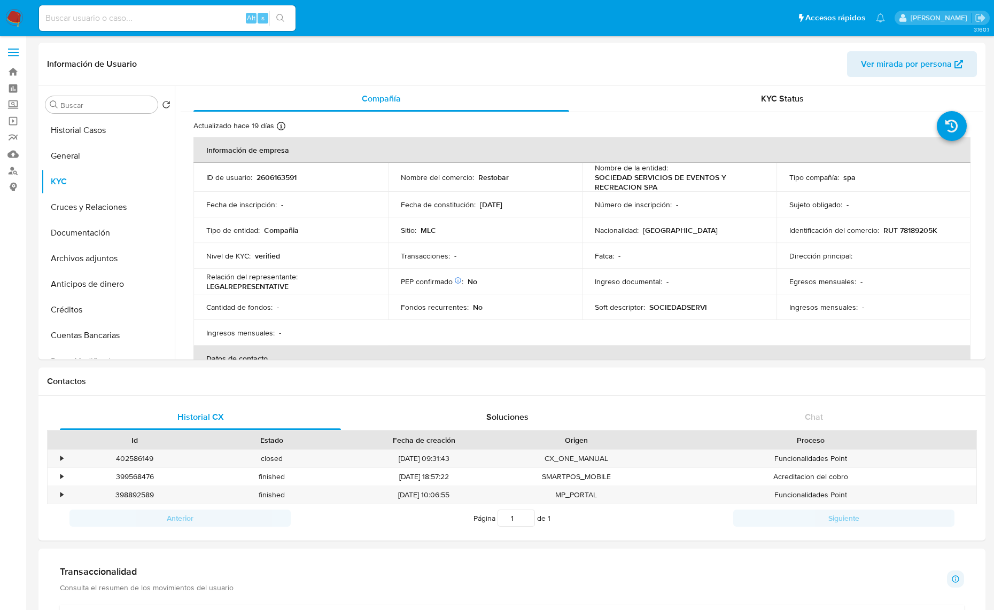
click at [653, 308] on p "SOCIEDADSERVI" at bounding box center [678, 307] width 58 height 10
click at [685, 308] on p "SOCIEDADSERVI" at bounding box center [678, 307] width 58 height 10
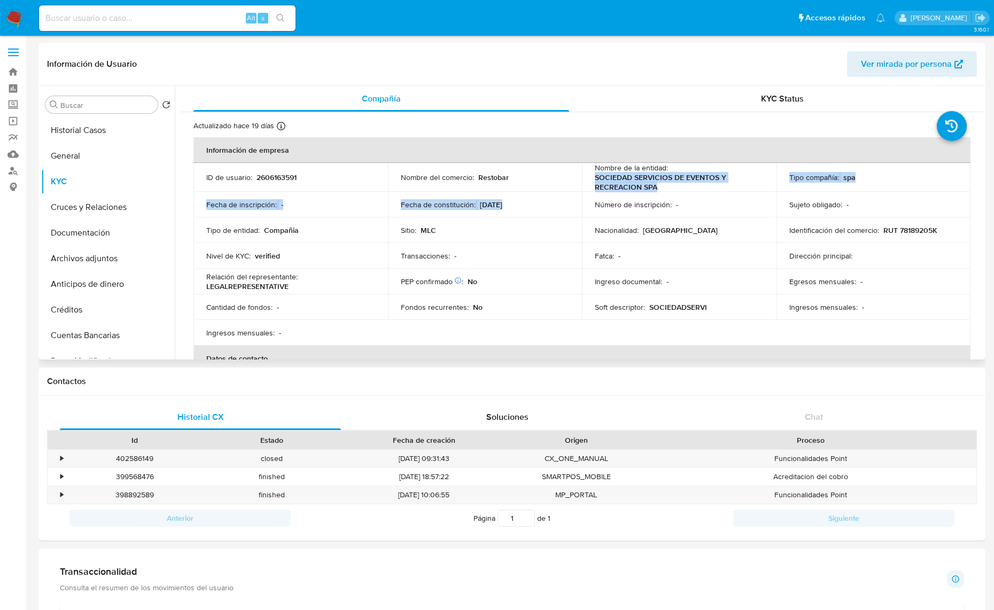
drag, startPoint x: 590, startPoint y: 184, endPoint x: 664, endPoint y: 194, distance: 73.8
click at [664, 194] on tbody "ID de usuario : 2606163591 Nombre del comercio : Restobar Nombre de la entidad …" at bounding box center [581, 254] width 777 height 183
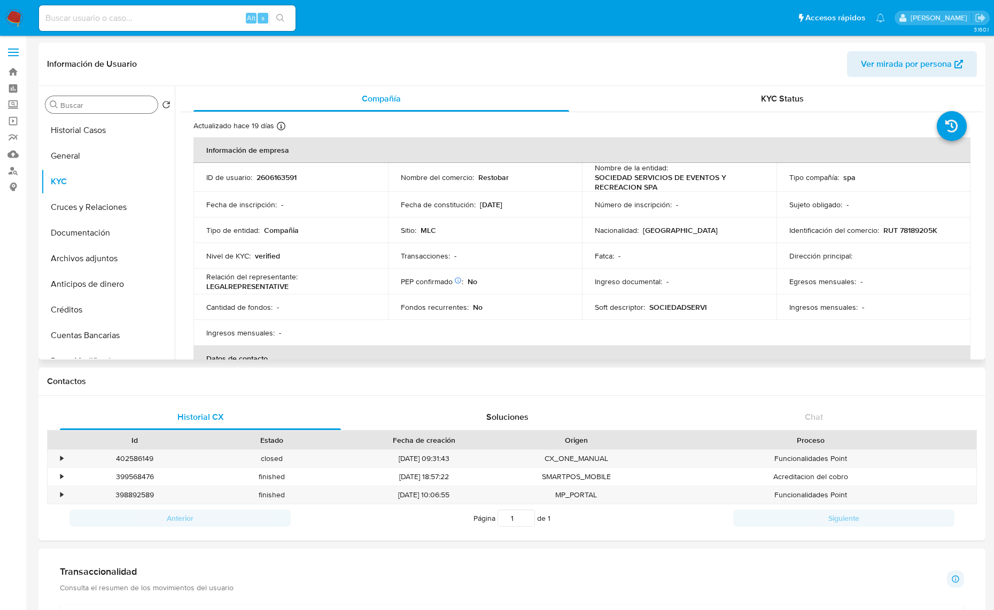
click at [116, 107] on input "Buscar" at bounding box center [106, 105] width 93 height 10
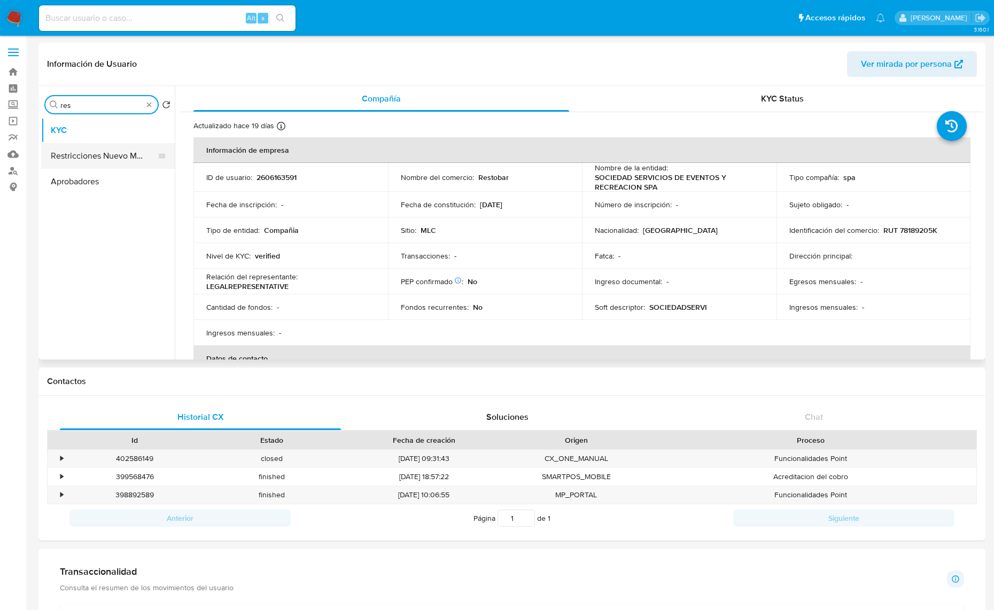
type input "res"
click at [121, 156] on button "Restricciones Nuevo Mundo" at bounding box center [103, 156] width 125 height 26
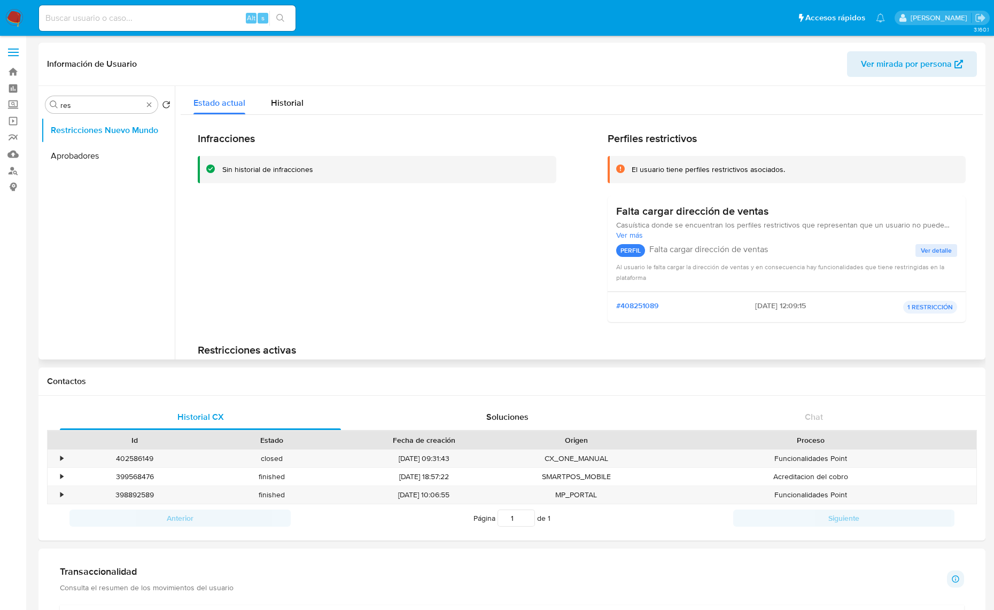
click at [674, 217] on h3 "Falta cargar dirección de ventas" at bounding box center [692, 211] width 152 height 13
click at [153, 108] on div "Buscar res" at bounding box center [101, 104] width 112 height 17
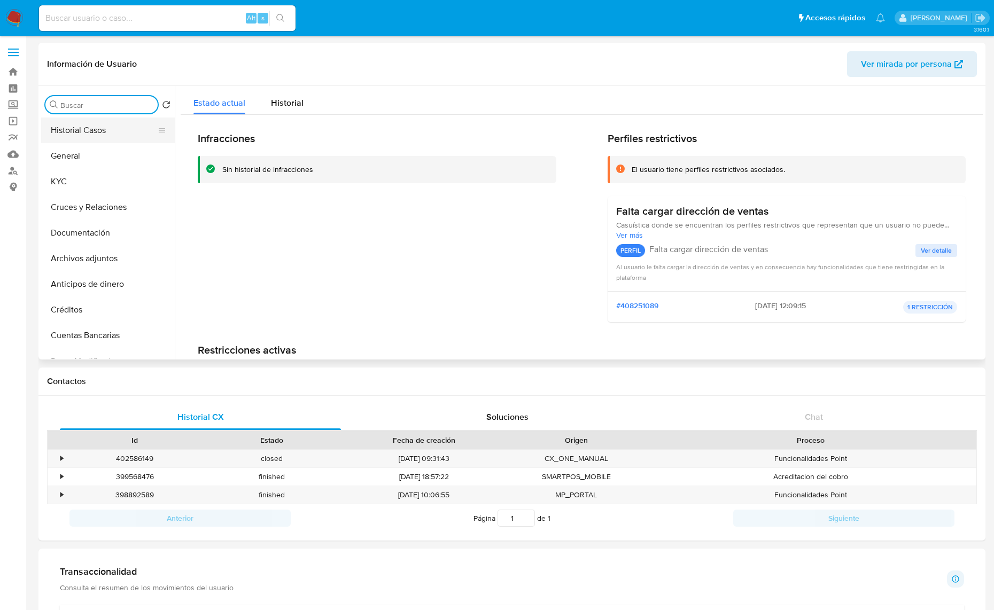
click at [133, 127] on button "Historial Casos" at bounding box center [103, 131] width 125 height 26
